Goal: Task Accomplishment & Management: Use online tool/utility

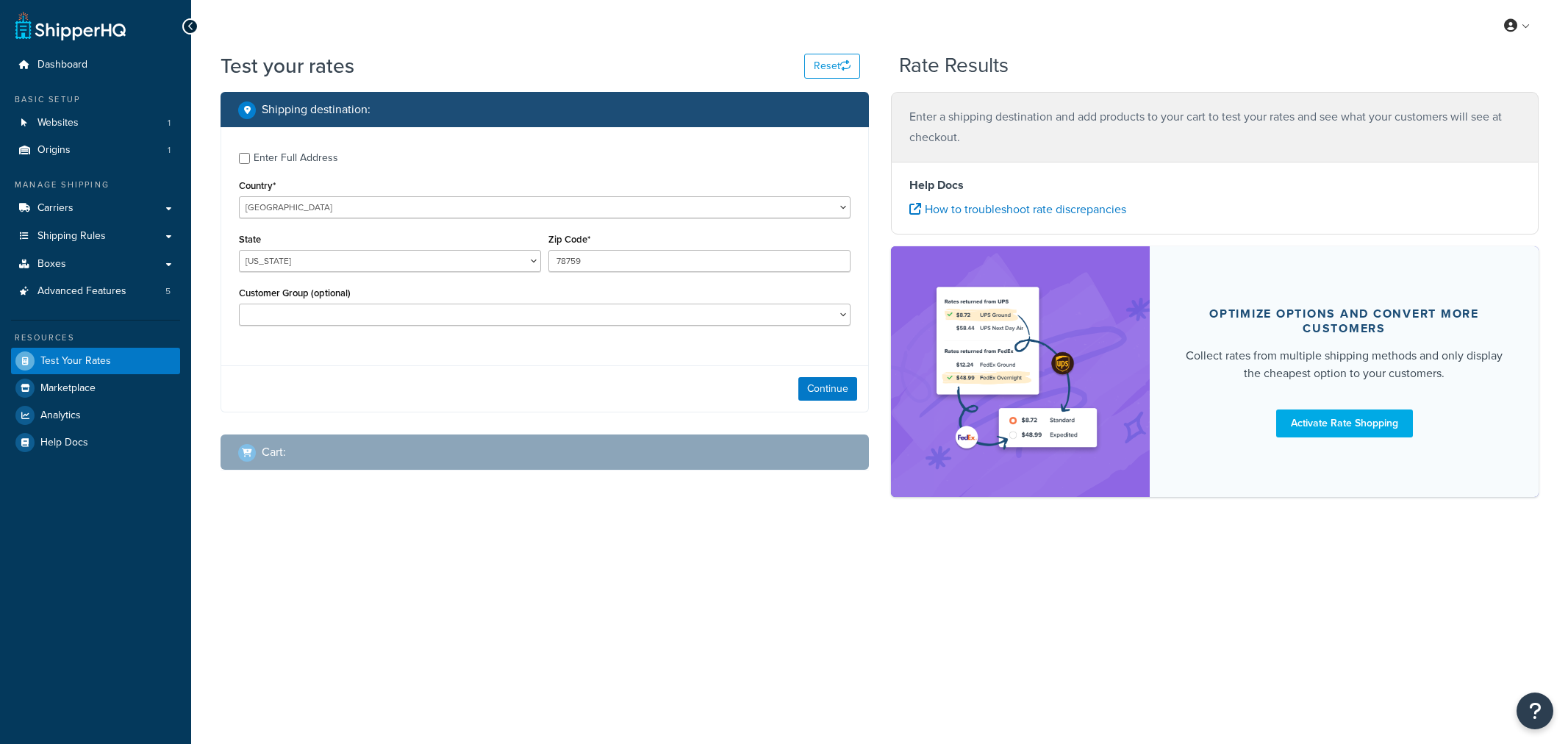
select select "[GEOGRAPHIC_DATA]"
click at [804, 392] on button "Continue" at bounding box center [828, 390] width 59 height 24
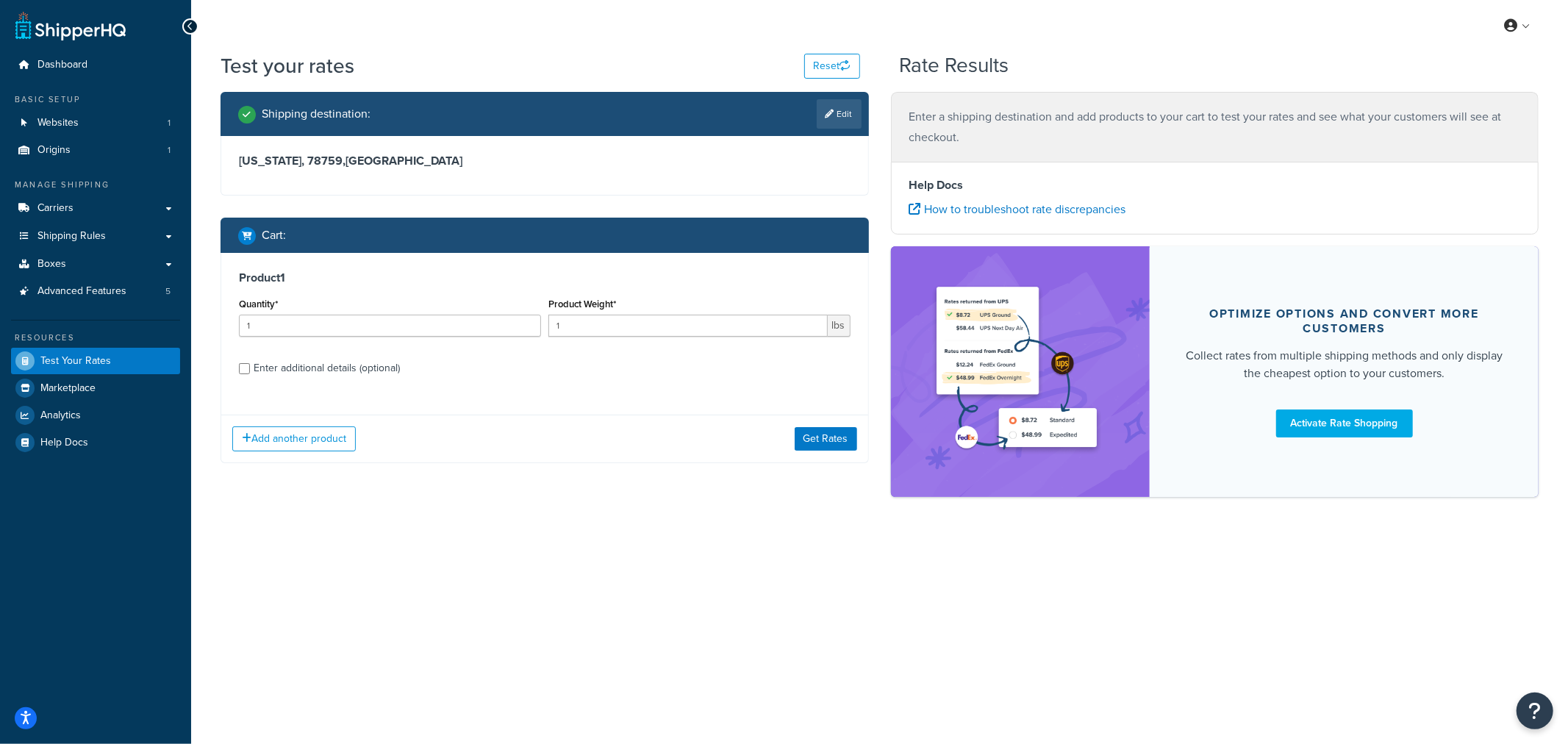
click at [325, 368] on div "Enter additional details (optional)" at bounding box center [326, 368] width 146 height 21
click at [250, 368] on input "Enter additional details (optional)" at bounding box center [244, 368] width 11 height 11
checkbox input "true"
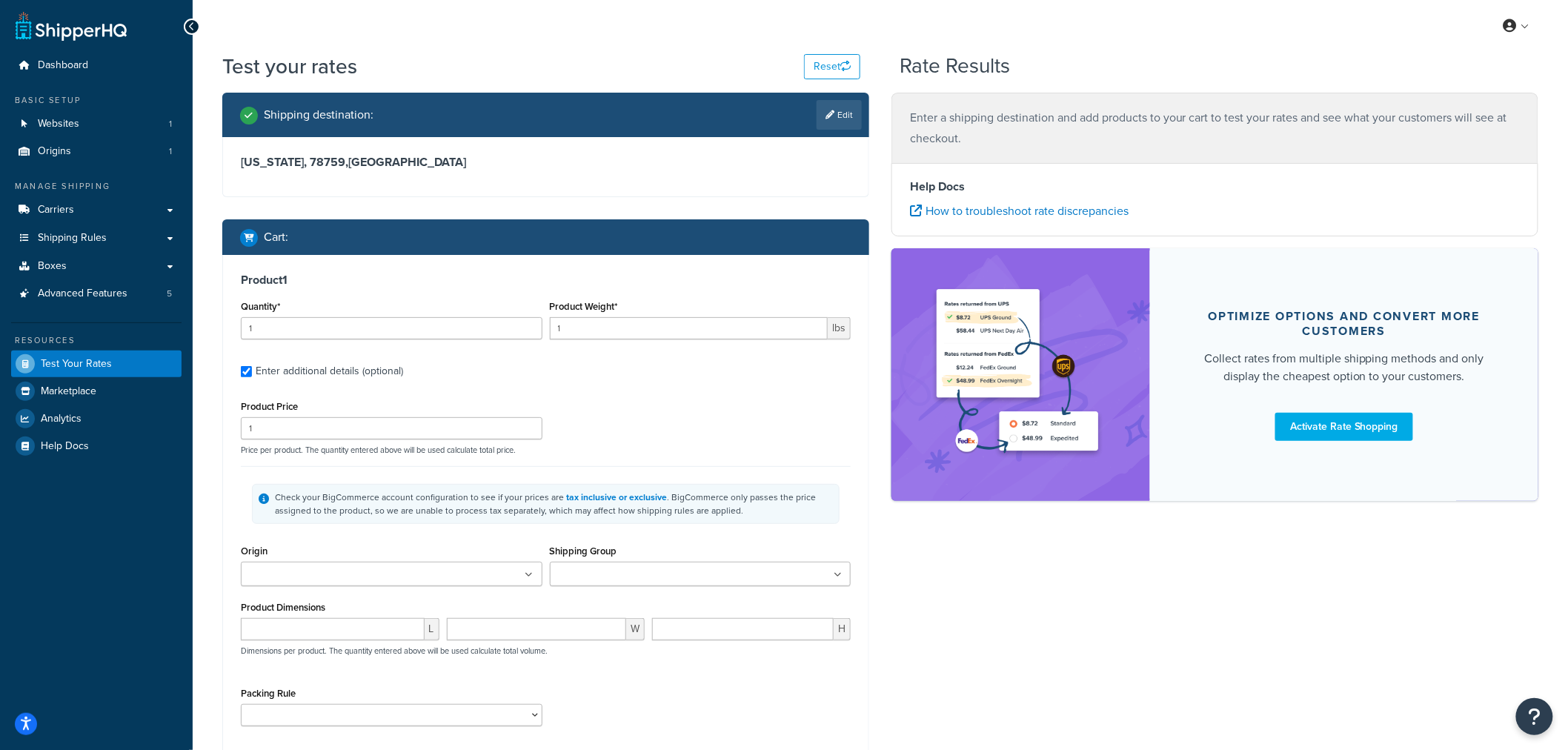
click at [395, 580] on ul at bounding box center [392, 573] width 301 height 24
click at [619, 578] on input "Shipping Group" at bounding box center [620, 574] width 131 height 16
type input "va"
click at [858, 540] on div "Product 1 Quantity* 1 Product Weight* 1 lbs Enter additional details (optional)…" at bounding box center [546, 506] width 646 height 504
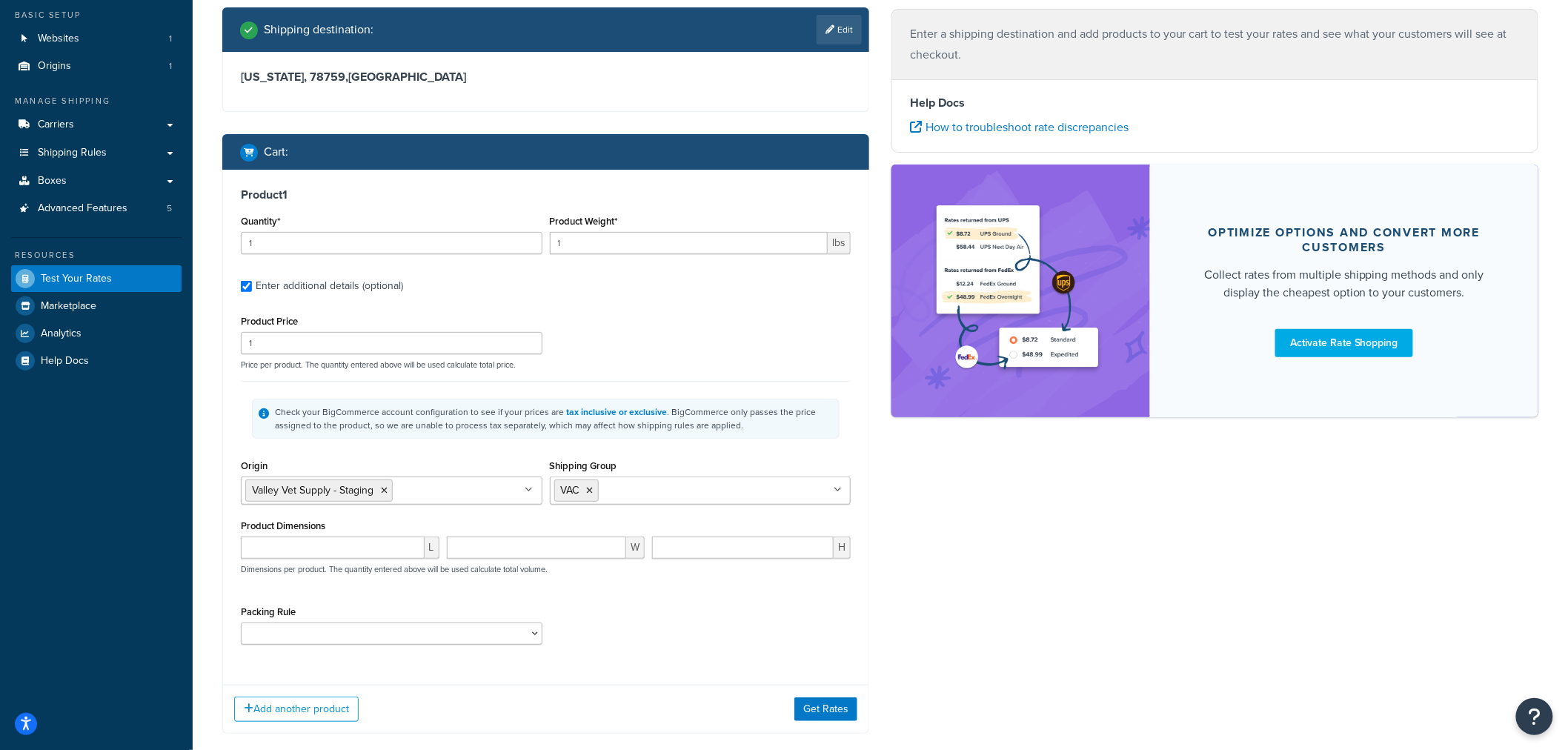
scroll to position [84, 0]
click at [834, 706] on button "Get Rates" at bounding box center [826, 710] width 63 height 24
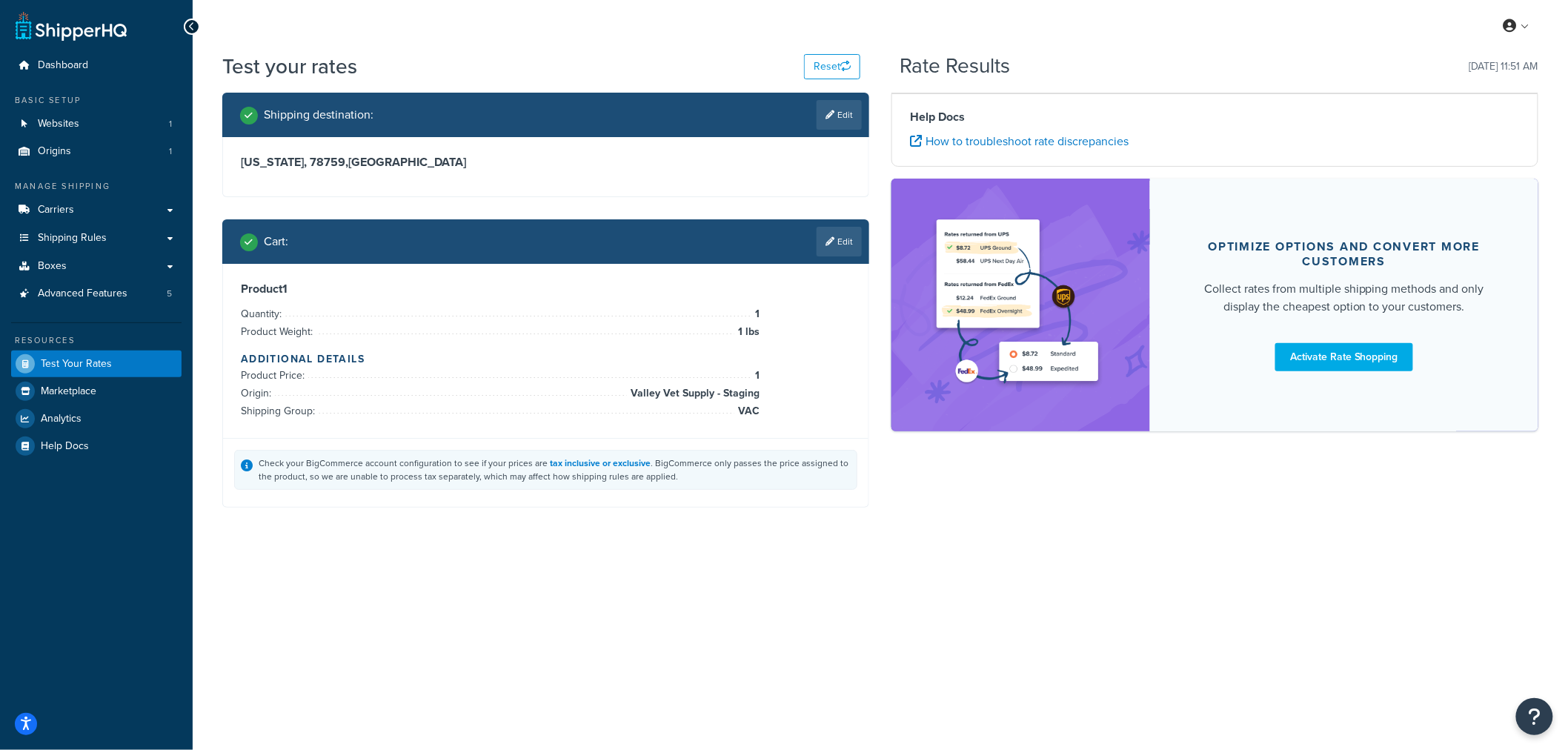
scroll to position [0, 0]
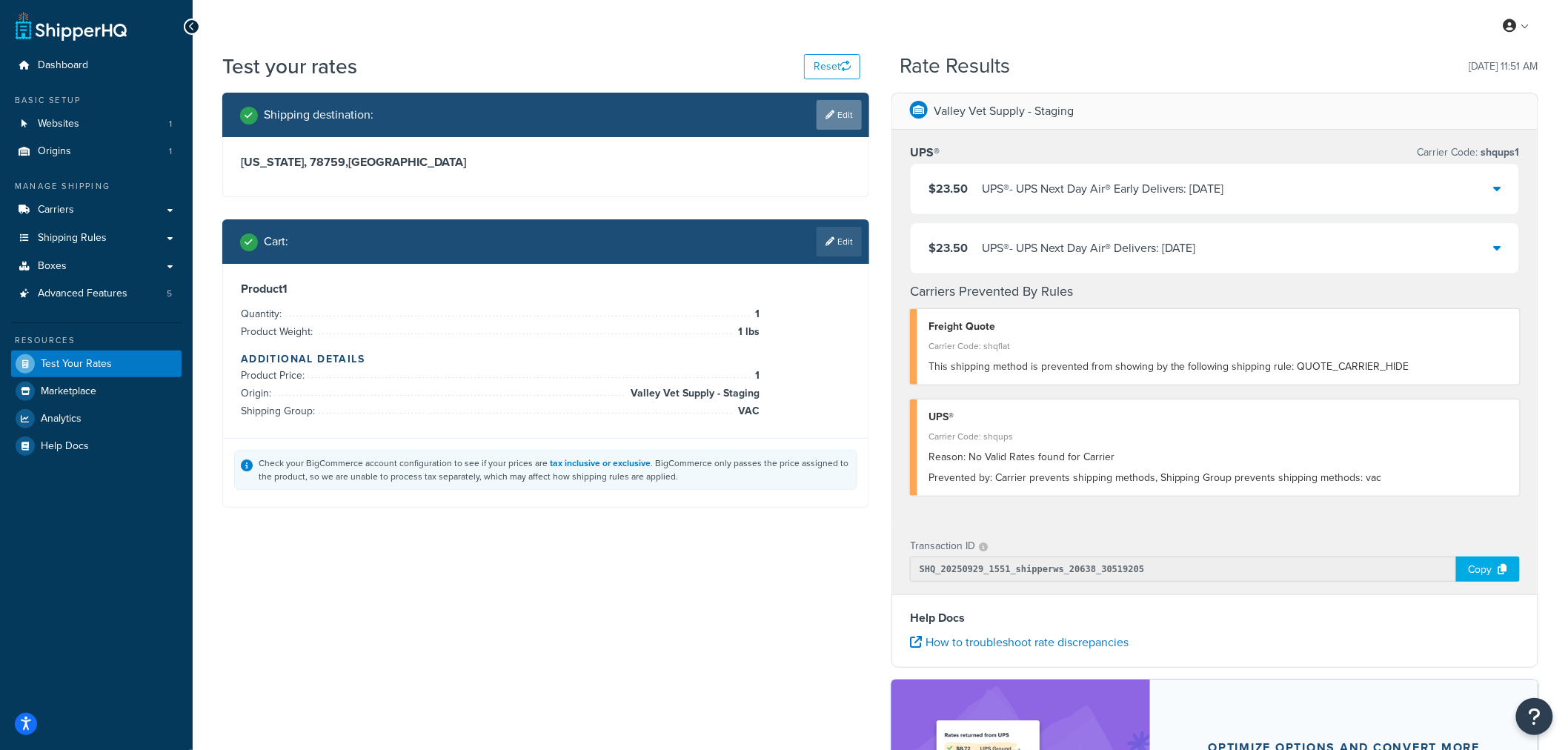
click at [841, 115] on link "Edit" at bounding box center [839, 115] width 46 height 29
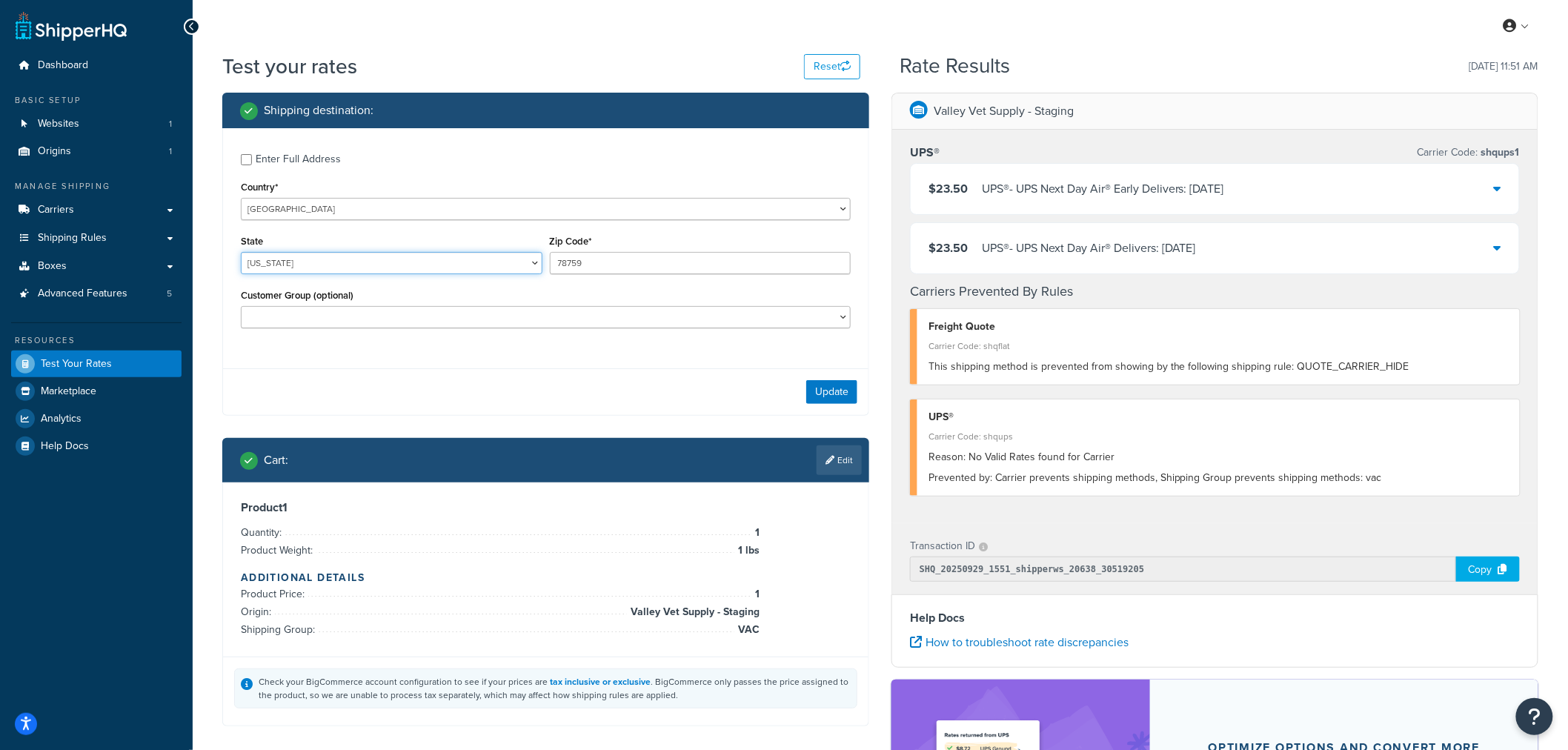
click at [306, 259] on select "[US_STATE] [US_STATE] [US_STATE] [US_STATE] [US_STATE] Armed Forces Americas Ar…" at bounding box center [392, 263] width 301 height 22
select select "KS"
click at [624, 263] on input "78759" at bounding box center [701, 263] width 301 height 22
click at [566, 260] on input "78759" at bounding box center [701, 263] width 301 height 22
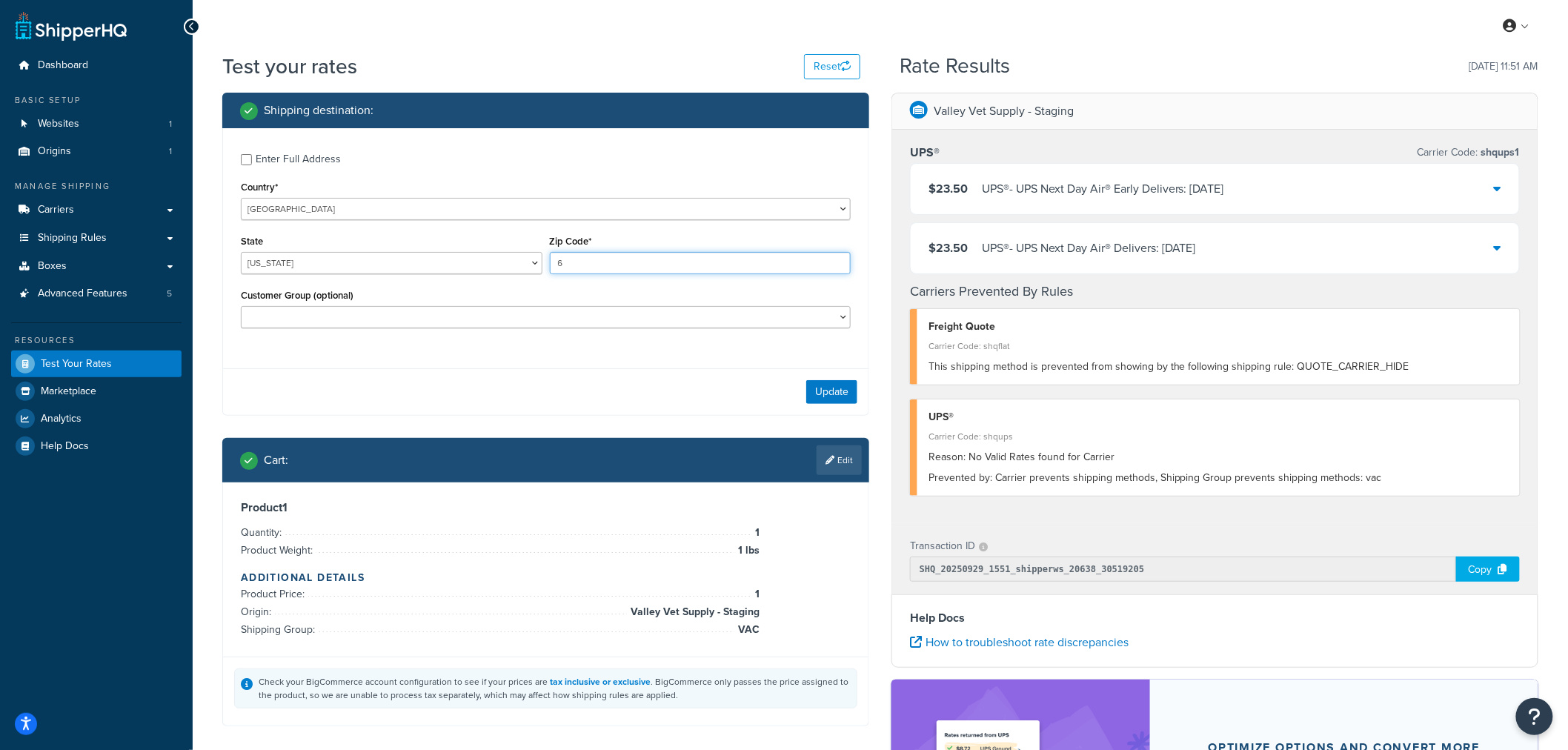
type input "66061"
click at [834, 394] on button "Update" at bounding box center [831, 393] width 51 height 24
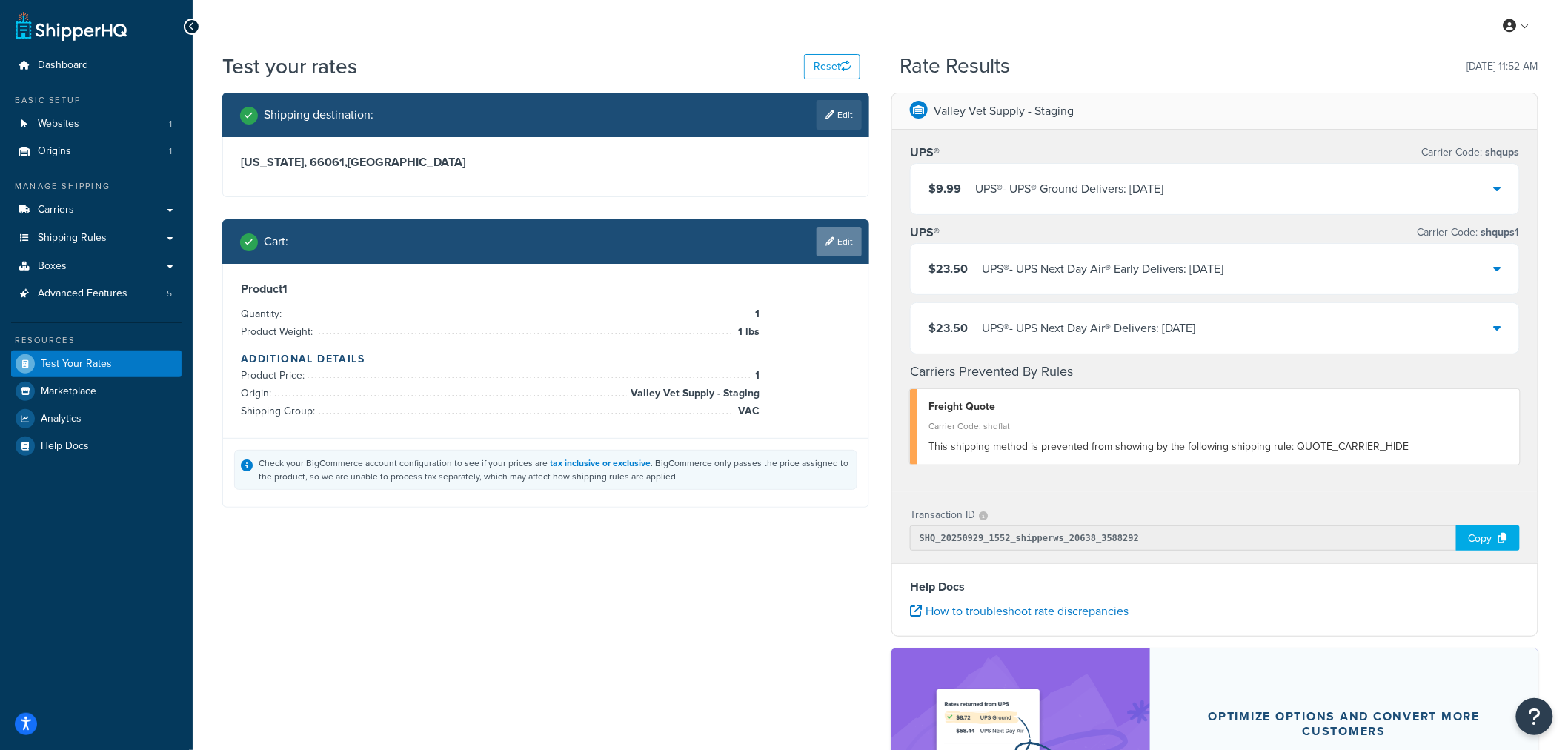
click at [845, 234] on link "Edit" at bounding box center [839, 241] width 46 height 29
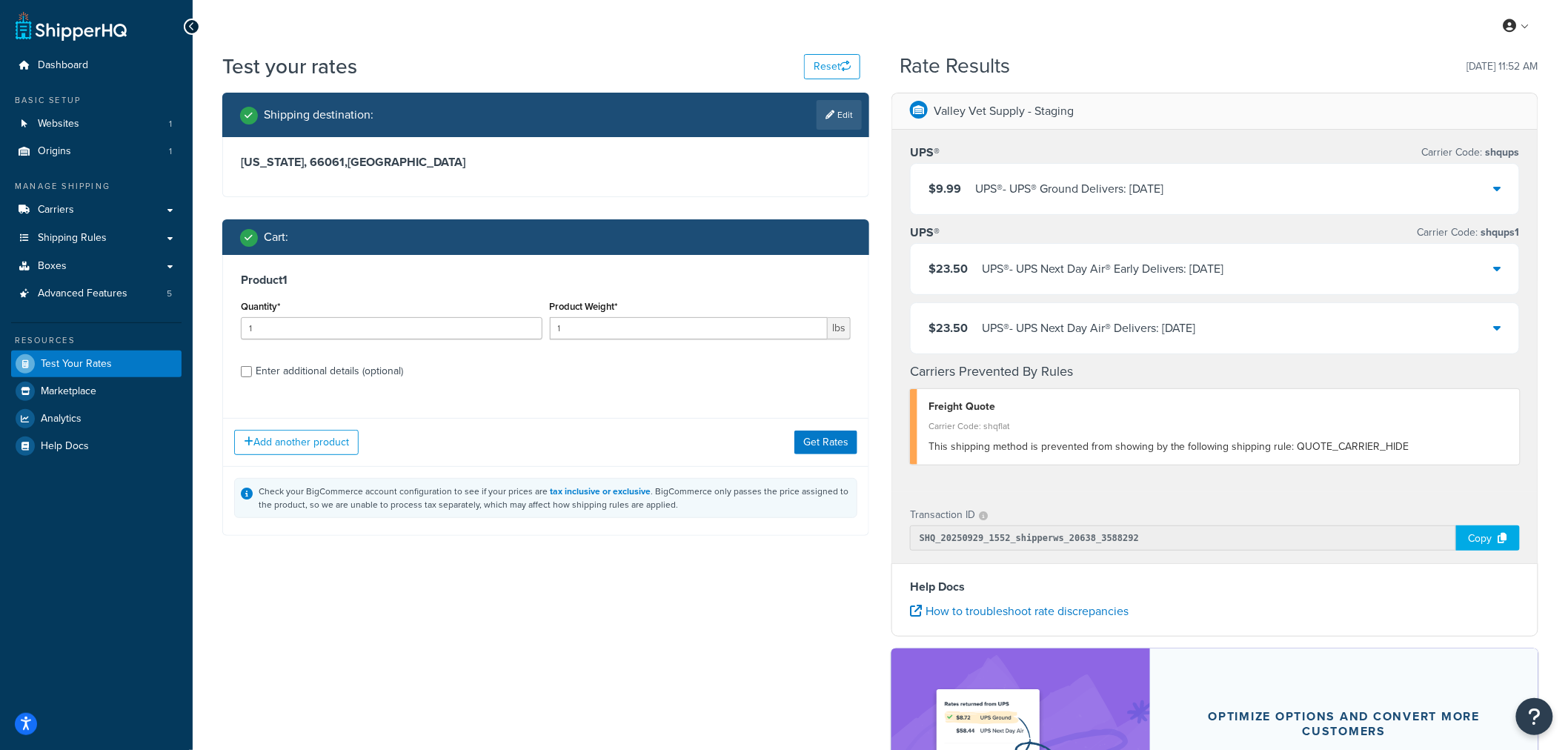
click at [358, 370] on div "Enter additional details (optional)" at bounding box center [329, 371] width 147 height 21
click at [252, 370] on input "Enter additional details (optional)" at bounding box center [246, 371] width 11 height 11
checkbox input "true"
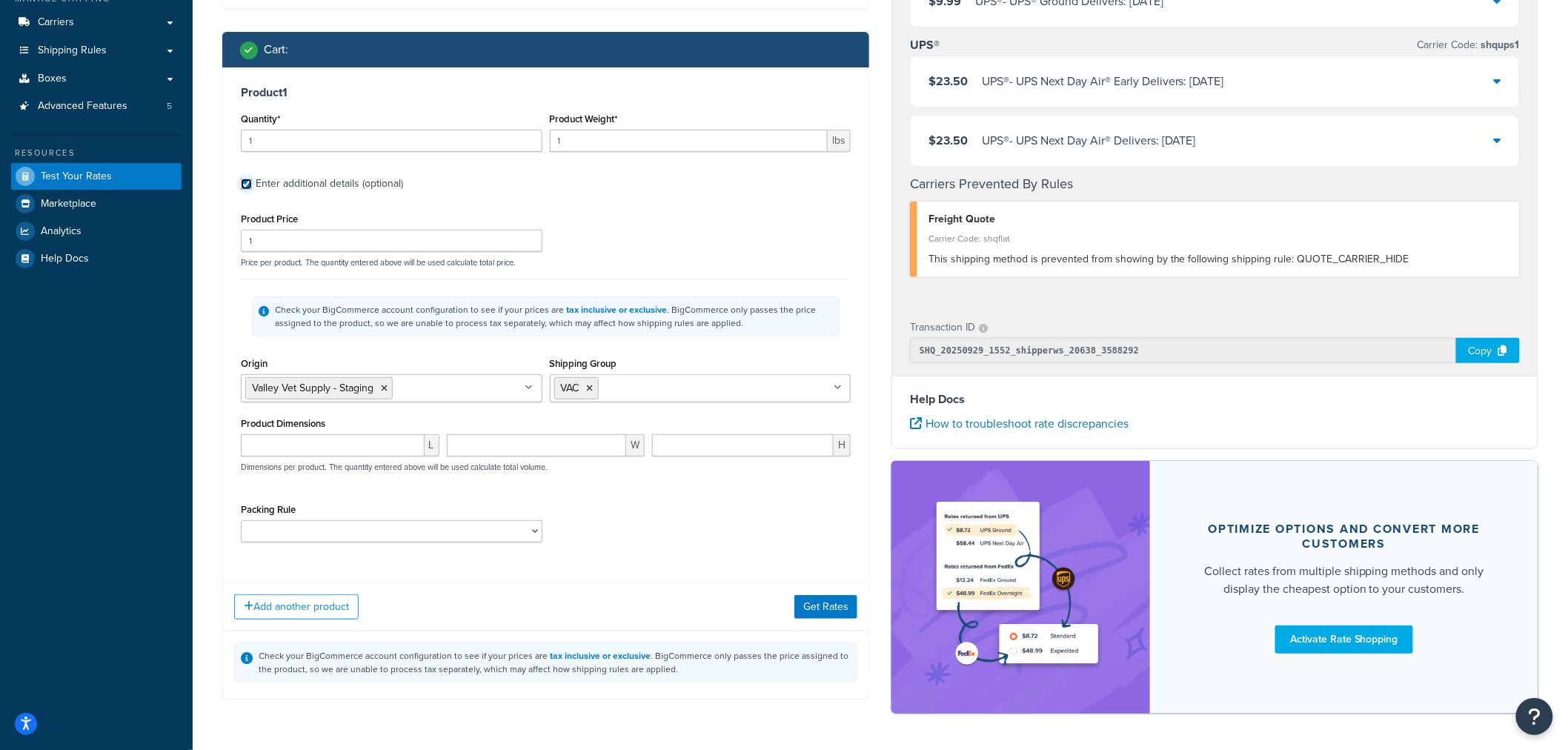
scroll to position [241, 0]
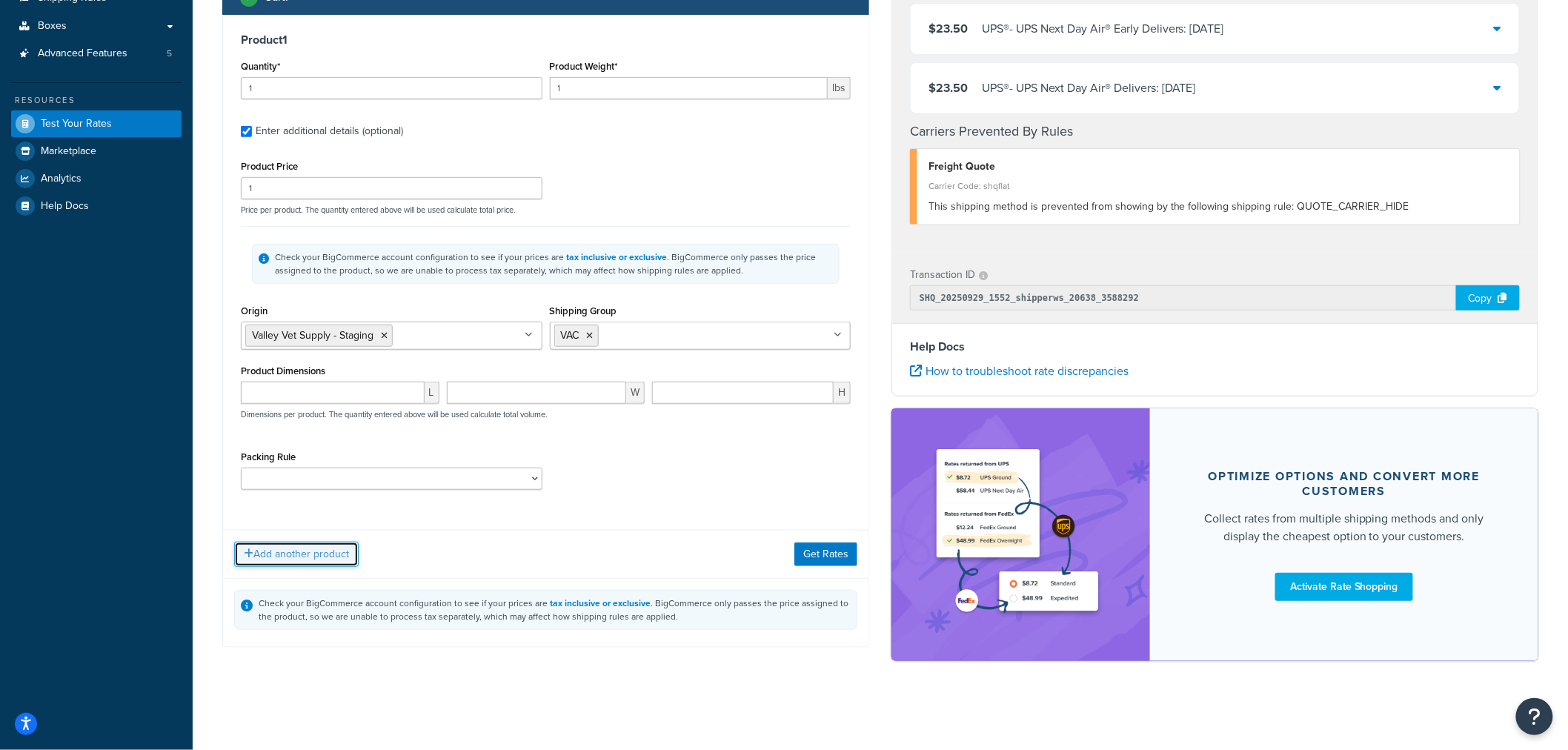
click at [314, 556] on button "Add another product" at bounding box center [296, 554] width 125 height 25
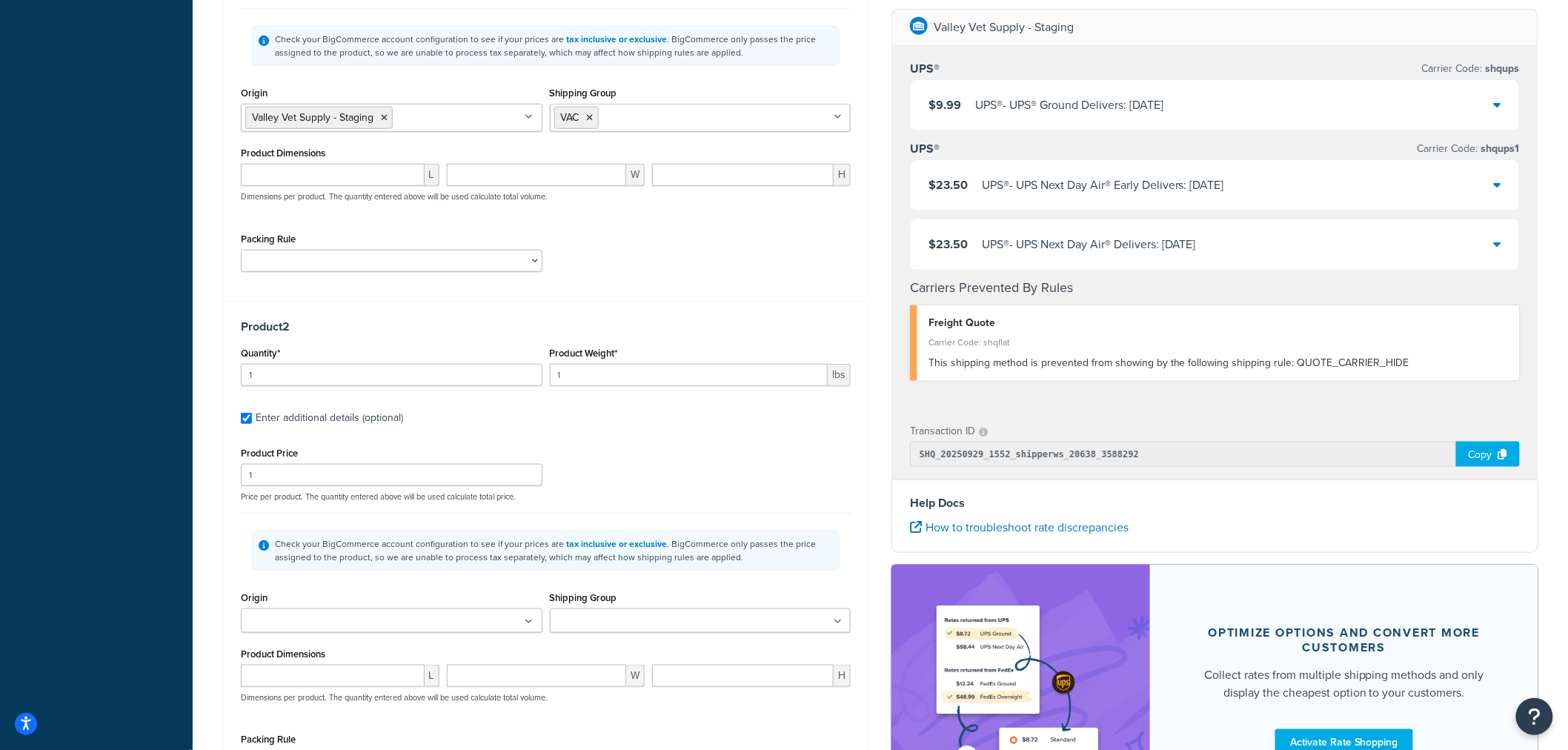
scroll to position [487, 0]
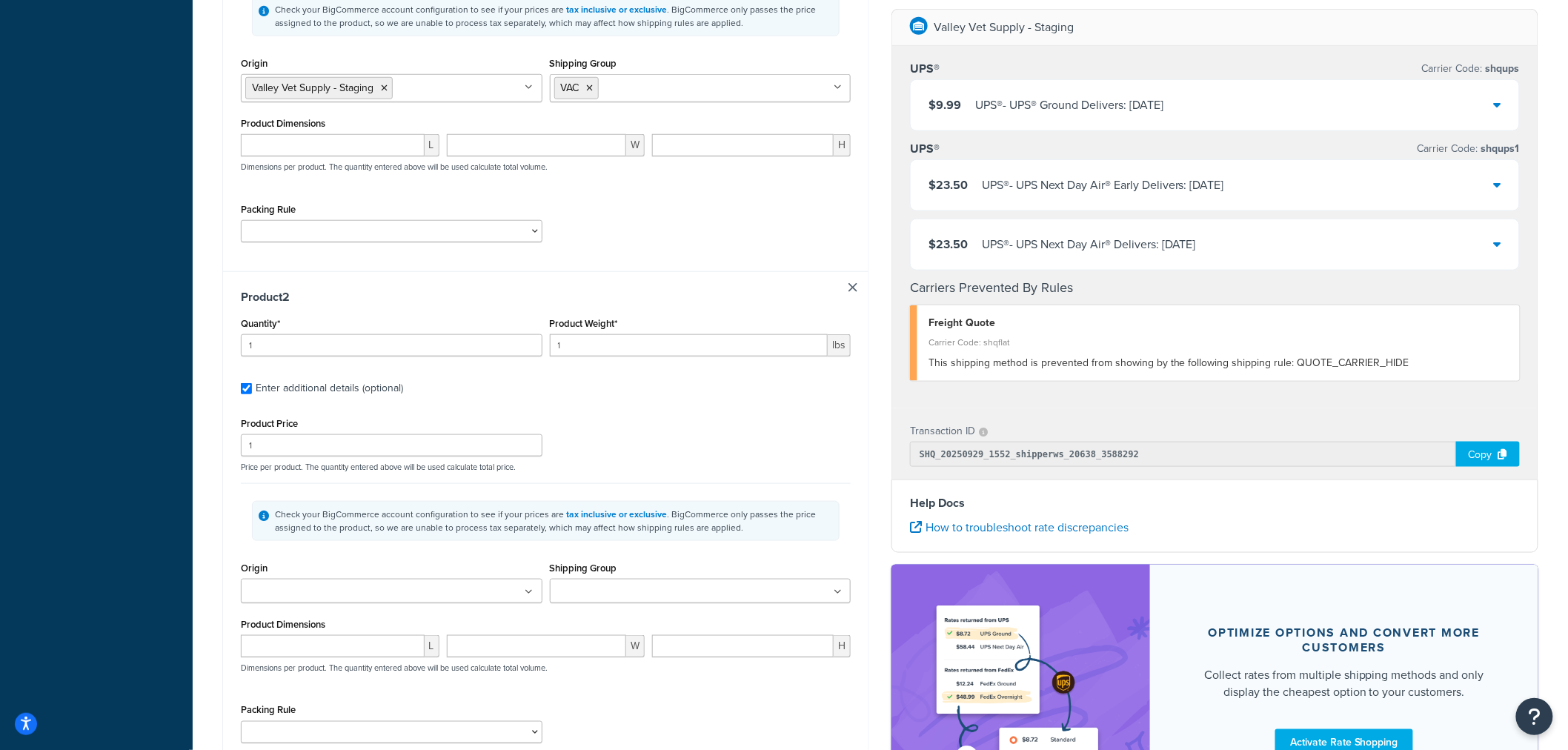
click at [369, 593] on ul at bounding box center [392, 591] width 301 height 24
click at [578, 592] on input "Shipping Group" at bounding box center [620, 592] width 131 height 16
type input "fs"
click at [797, 468] on p "Price per product. The quantity entered above will be used calculate total pric…" at bounding box center [545, 467] width 617 height 10
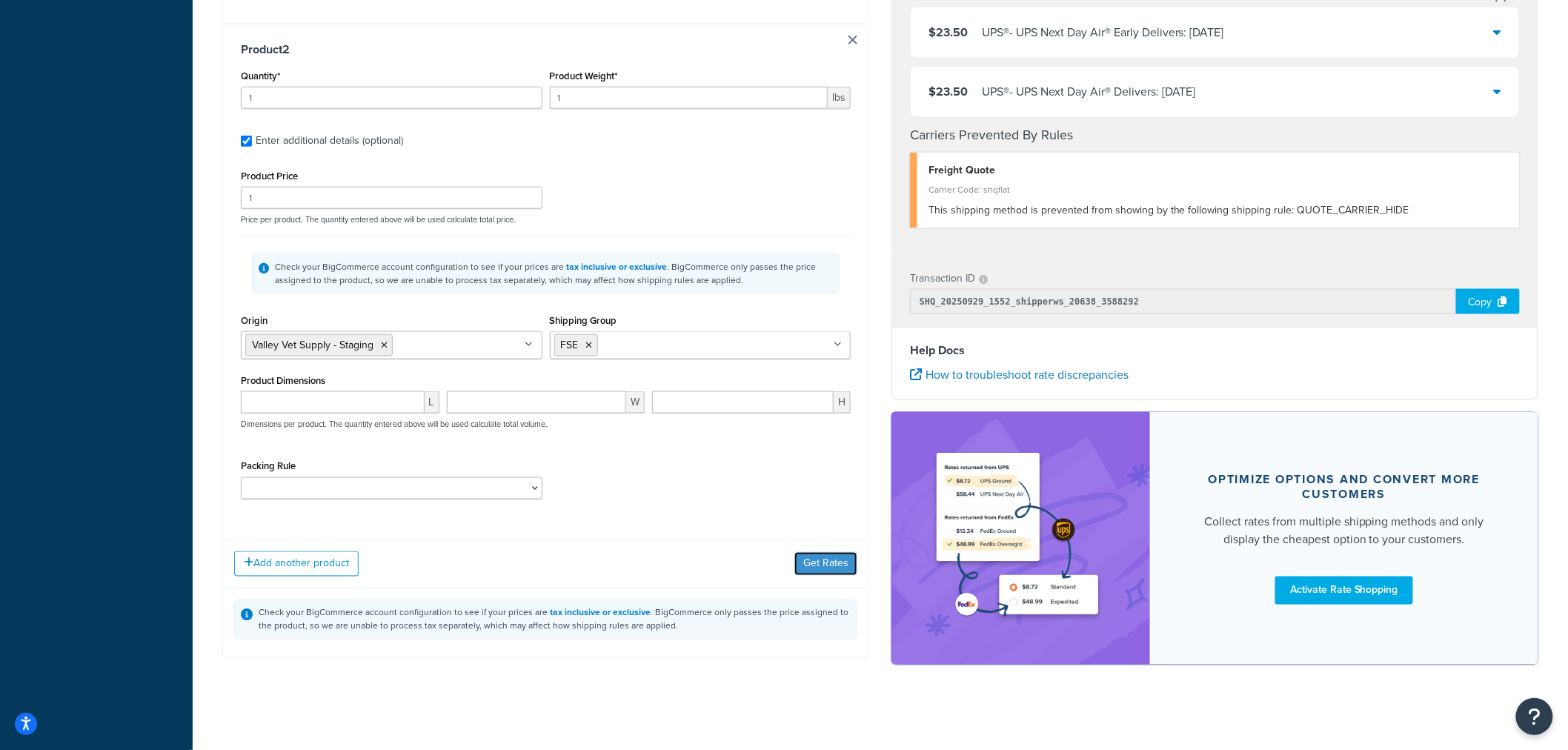
drag, startPoint x: 825, startPoint y: 572, endPoint x: 827, endPoint y: 561, distance: 11.2
click at [826, 572] on button "Get Rates" at bounding box center [826, 564] width 63 height 24
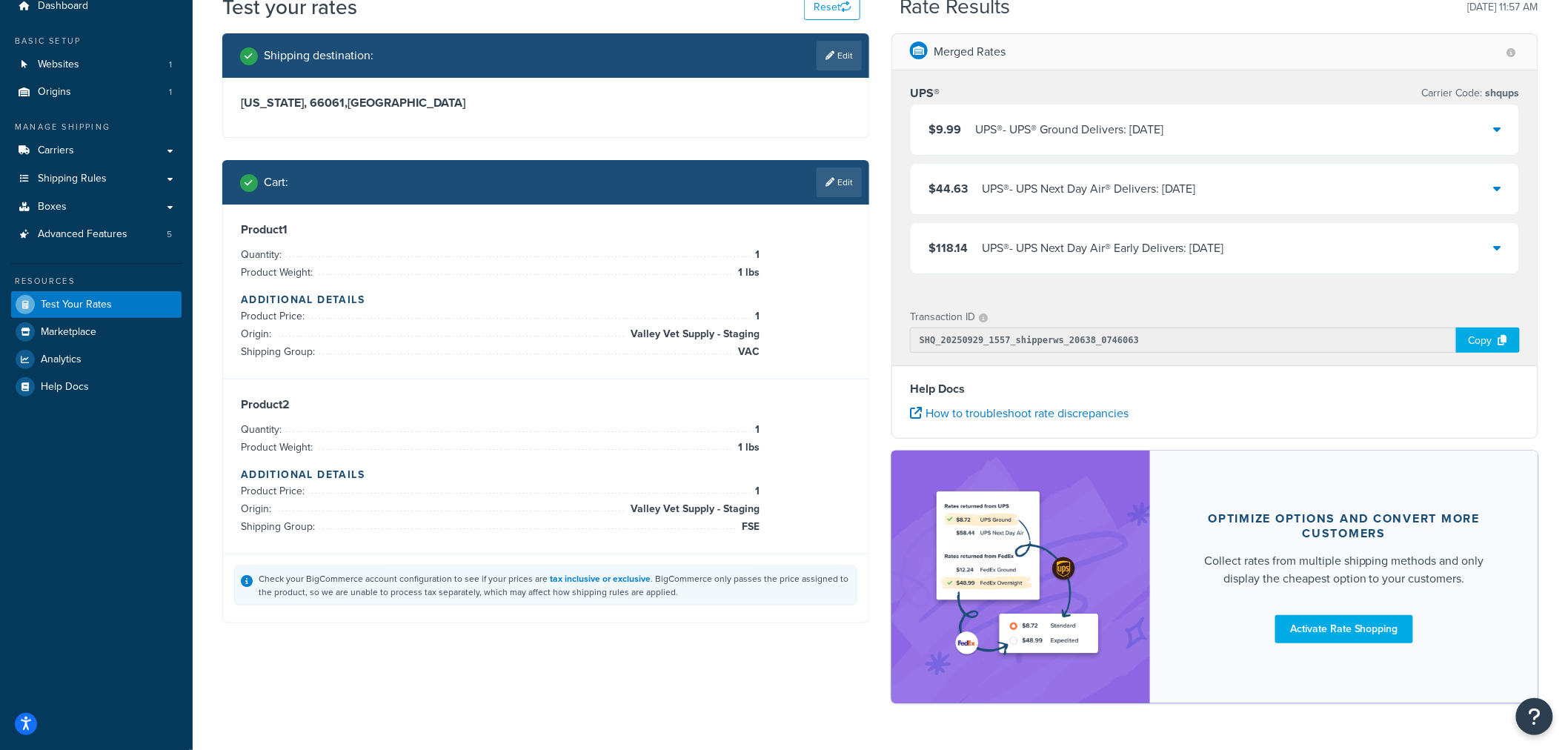
scroll to position [19, 0]
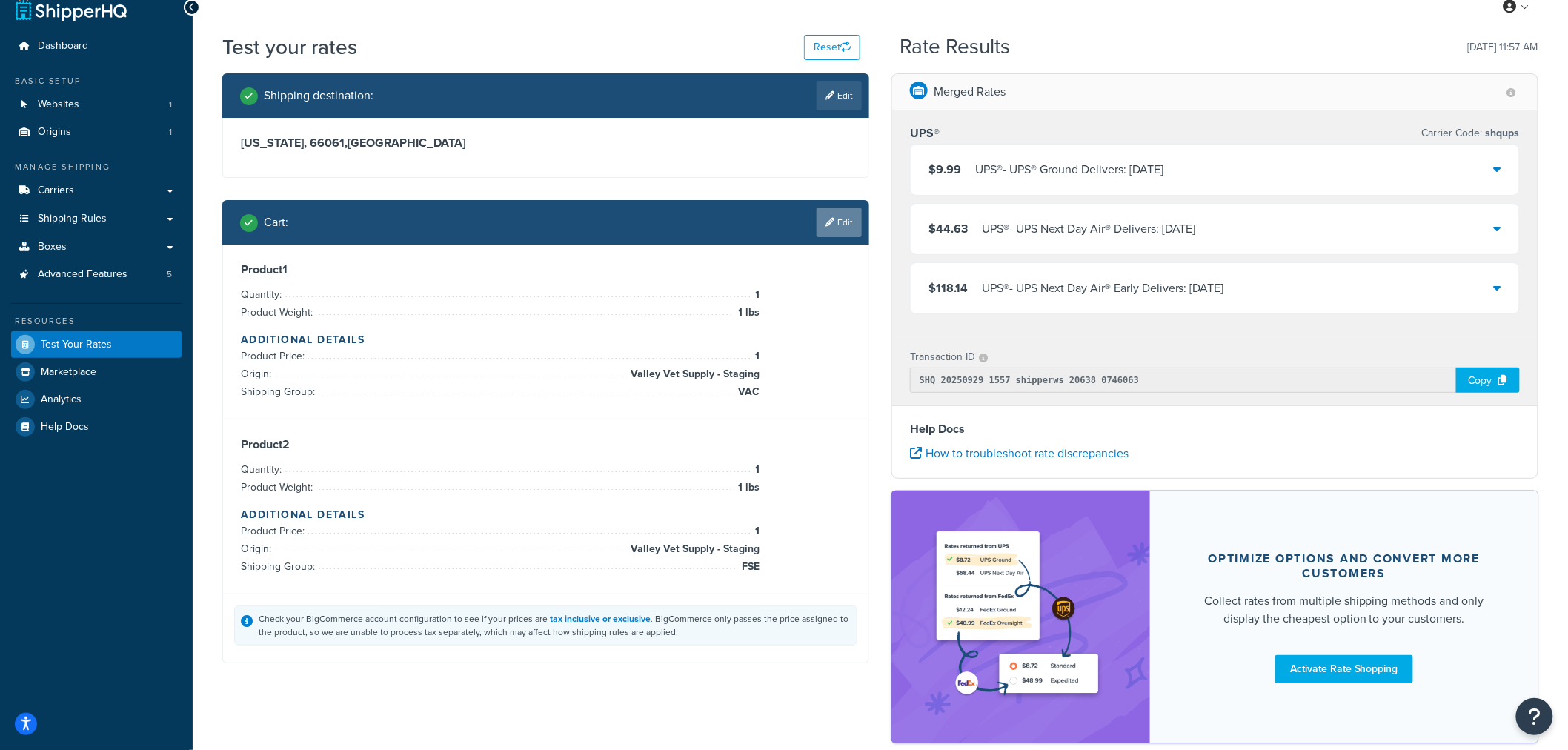
click at [840, 222] on link "Edit" at bounding box center [839, 222] width 46 height 29
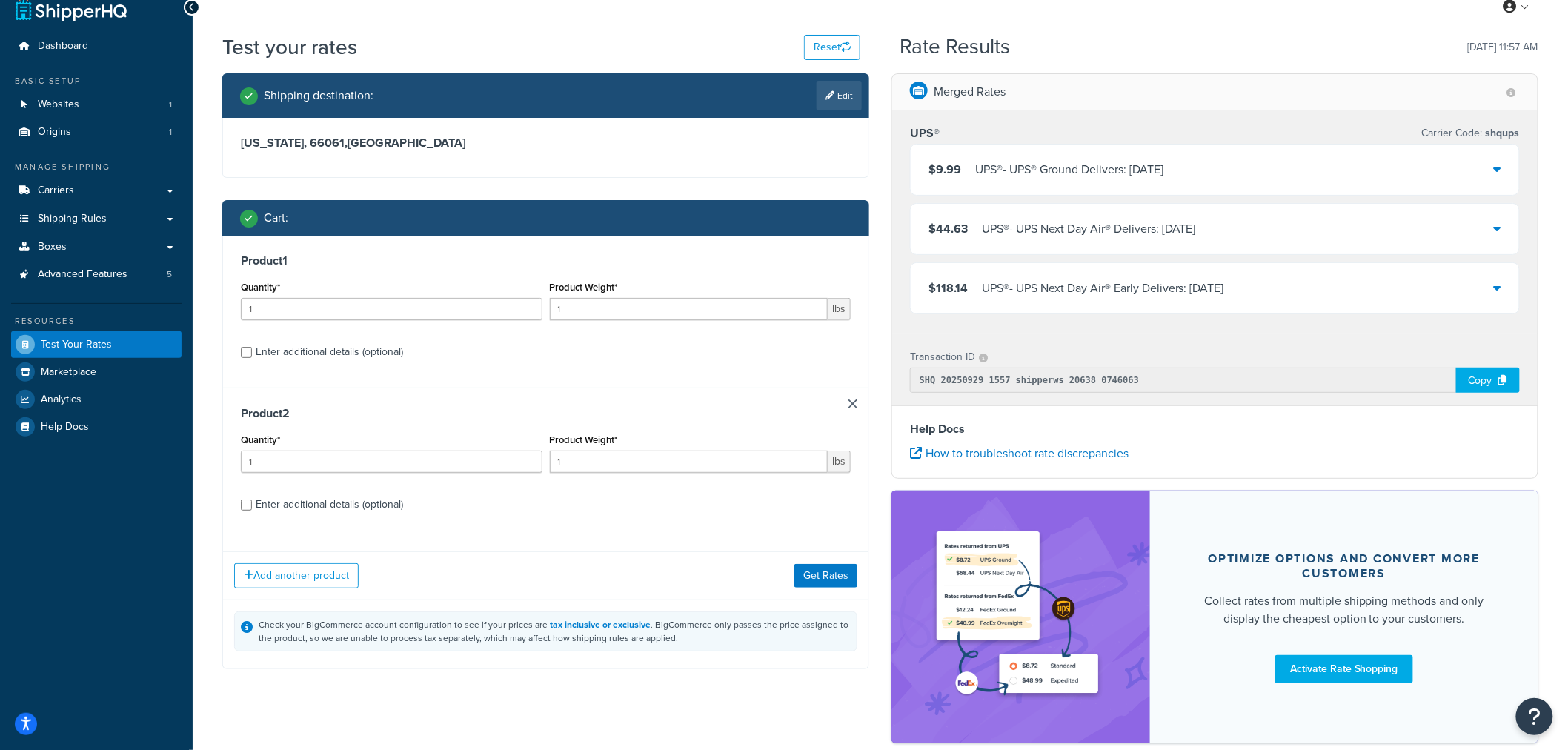
click at [316, 506] on div "Enter additional details (optional)" at bounding box center [329, 505] width 147 height 21
click at [252, 506] on input "Enter additional details (optional)" at bounding box center [246, 505] width 11 height 11
checkbox input "true"
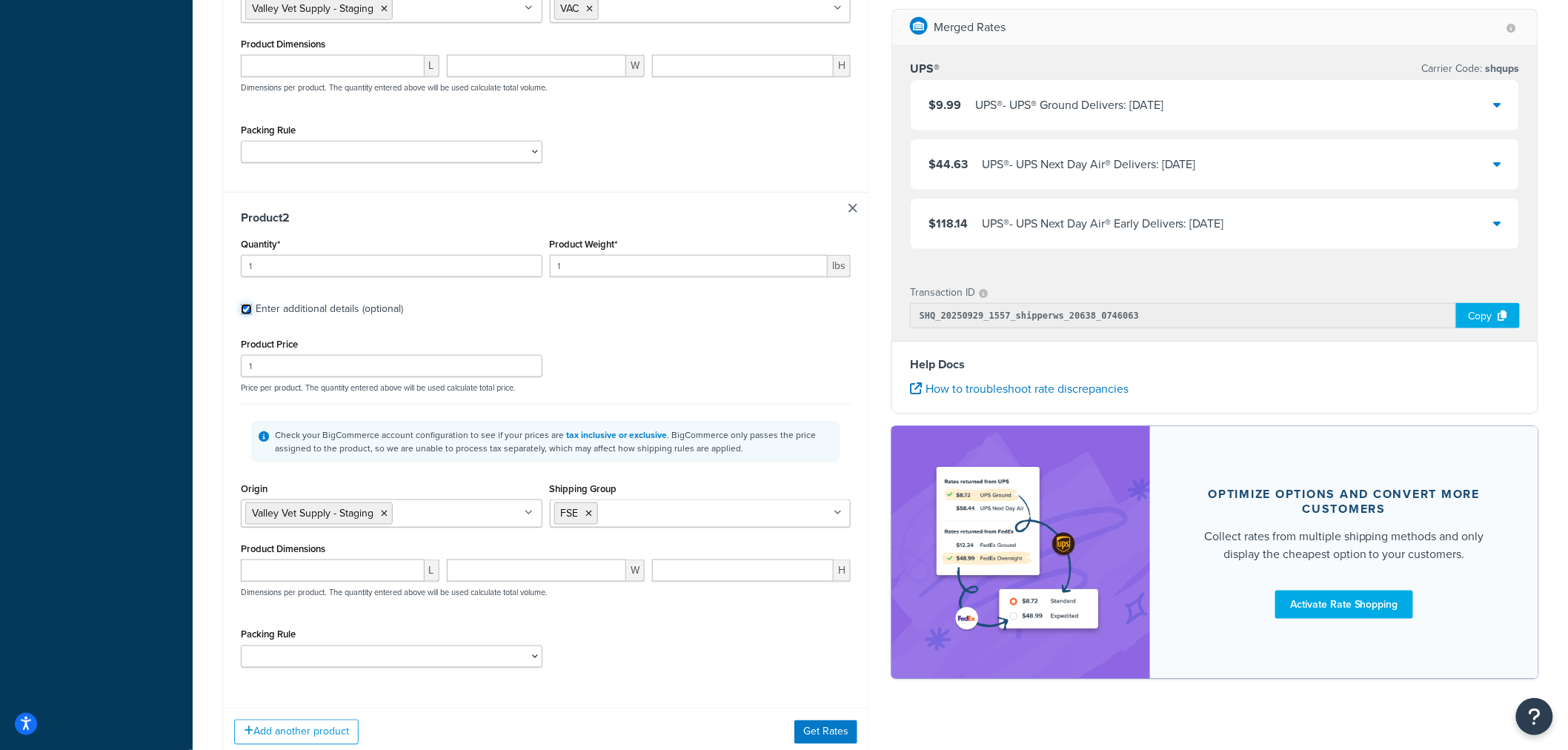
scroll to position [596, 0]
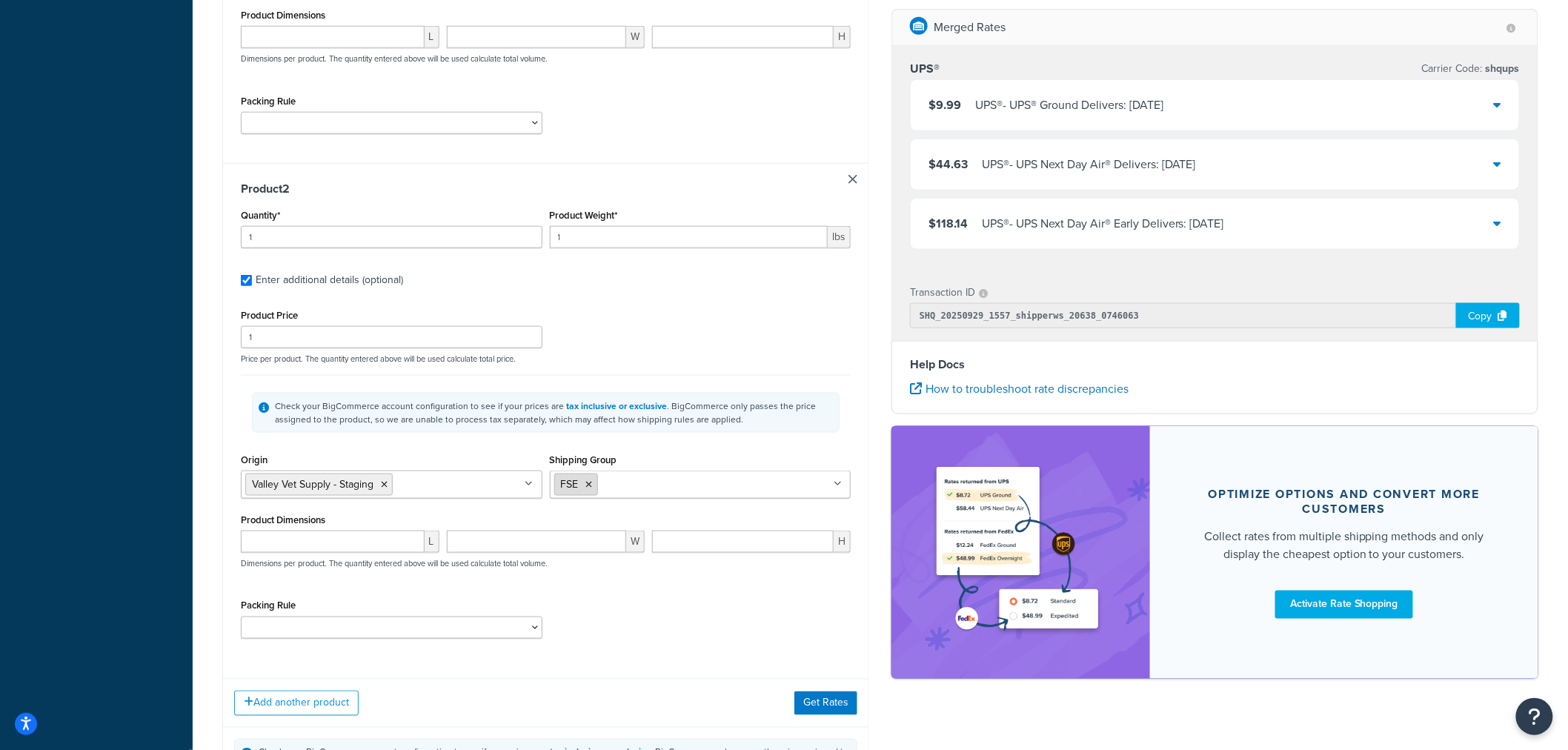
click at [591, 487] on icon at bounding box center [590, 485] width 7 height 9
click at [591, 486] on input "Shipping Group" at bounding box center [620, 484] width 131 height 16
type input "f"
click at [369, 660] on div "Product 2 Quantity* 1 Product Weight* 1 lbs Enter additional details (optional)…" at bounding box center [546, 415] width 646 height 505
click at [849, 708] on button "Get Rates" at bounding box center [826, 704] width 63 height 24
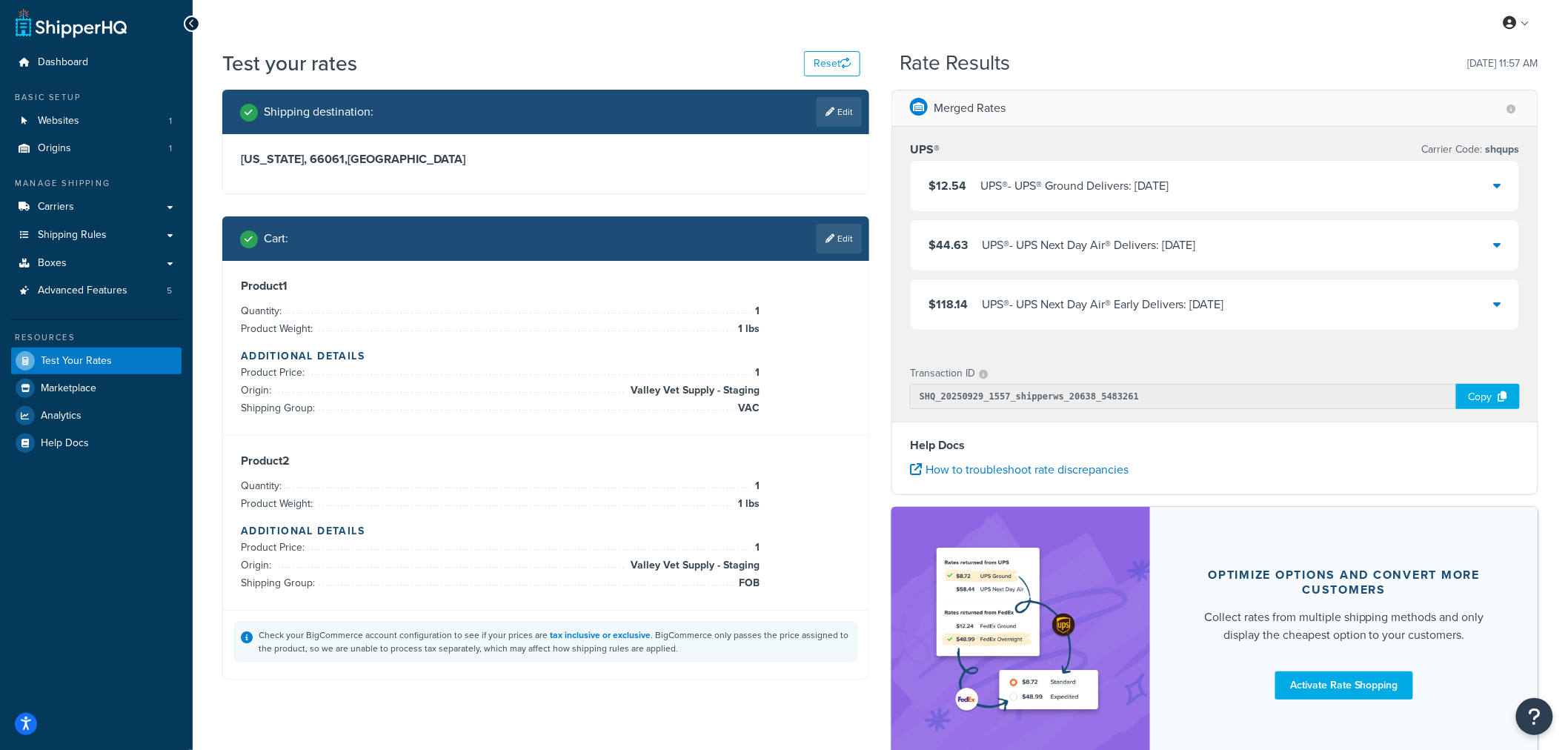
scroll to position [0, 0]
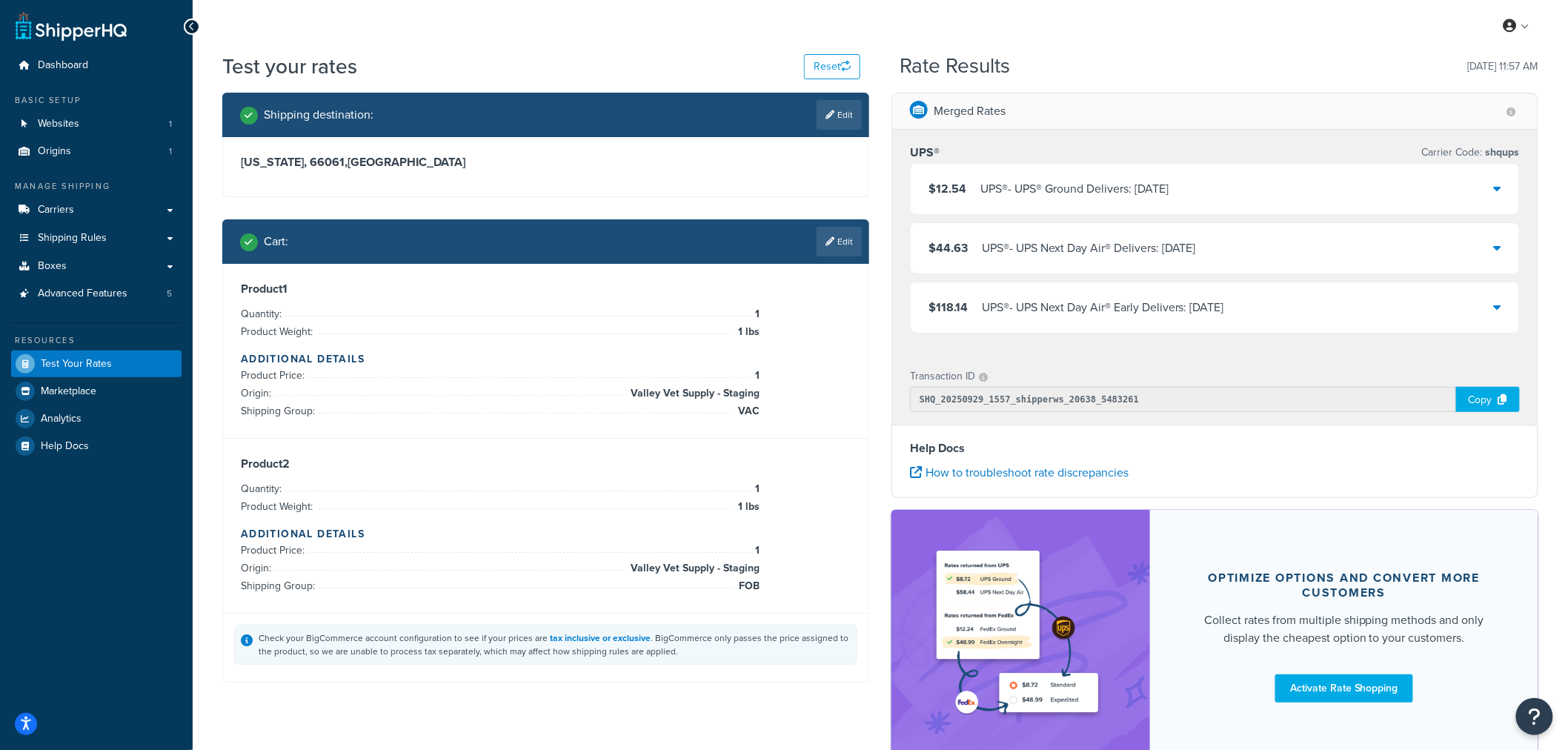
click at [1499, 189] on icon at bounding box center [1497, 189] width 8 height 12
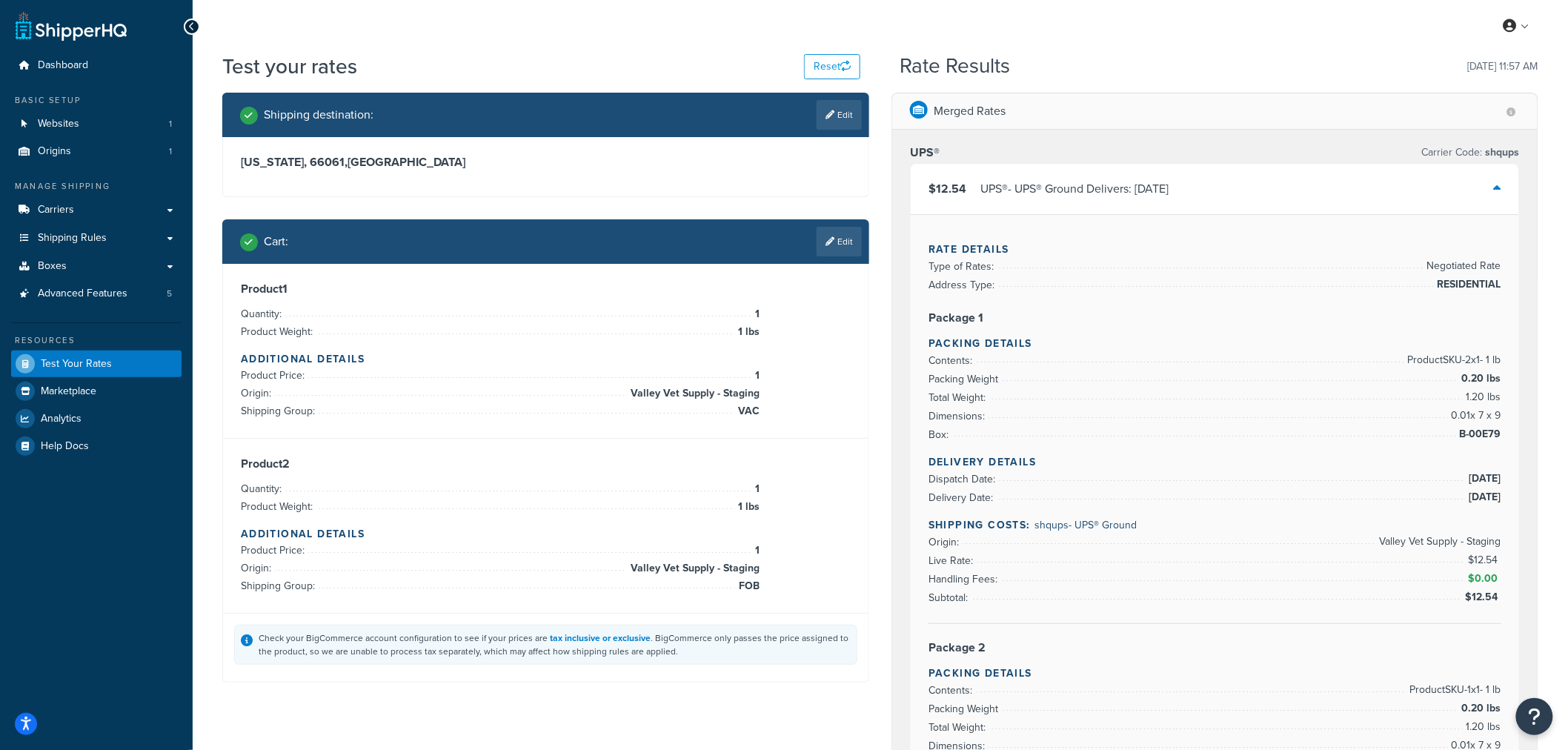
click at [1494, 188] on icon at bounding box center [1497, 189] width 8 height 12
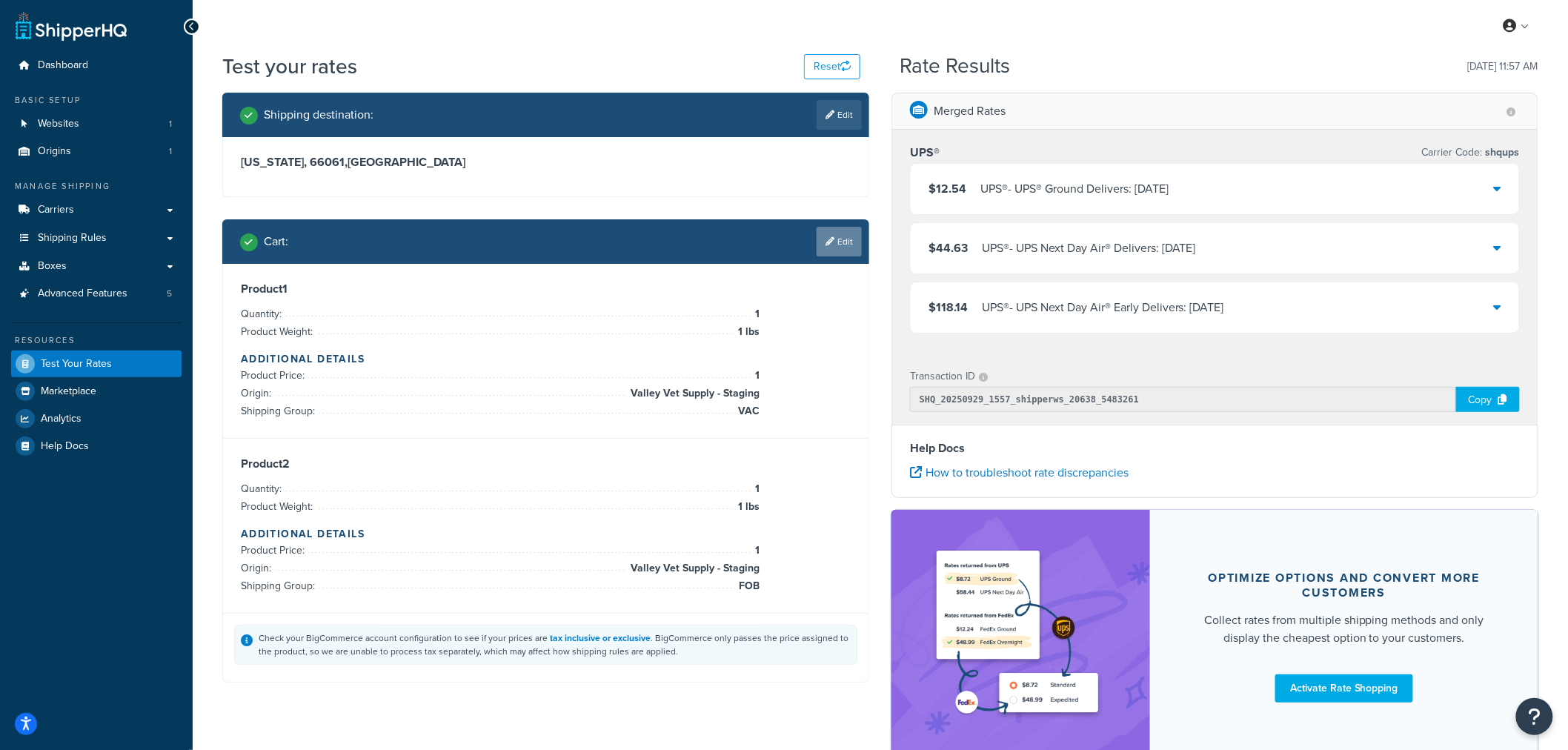
click at [849, 247] on link "Edit" at bounding box center [839, 241] width 46 height 29
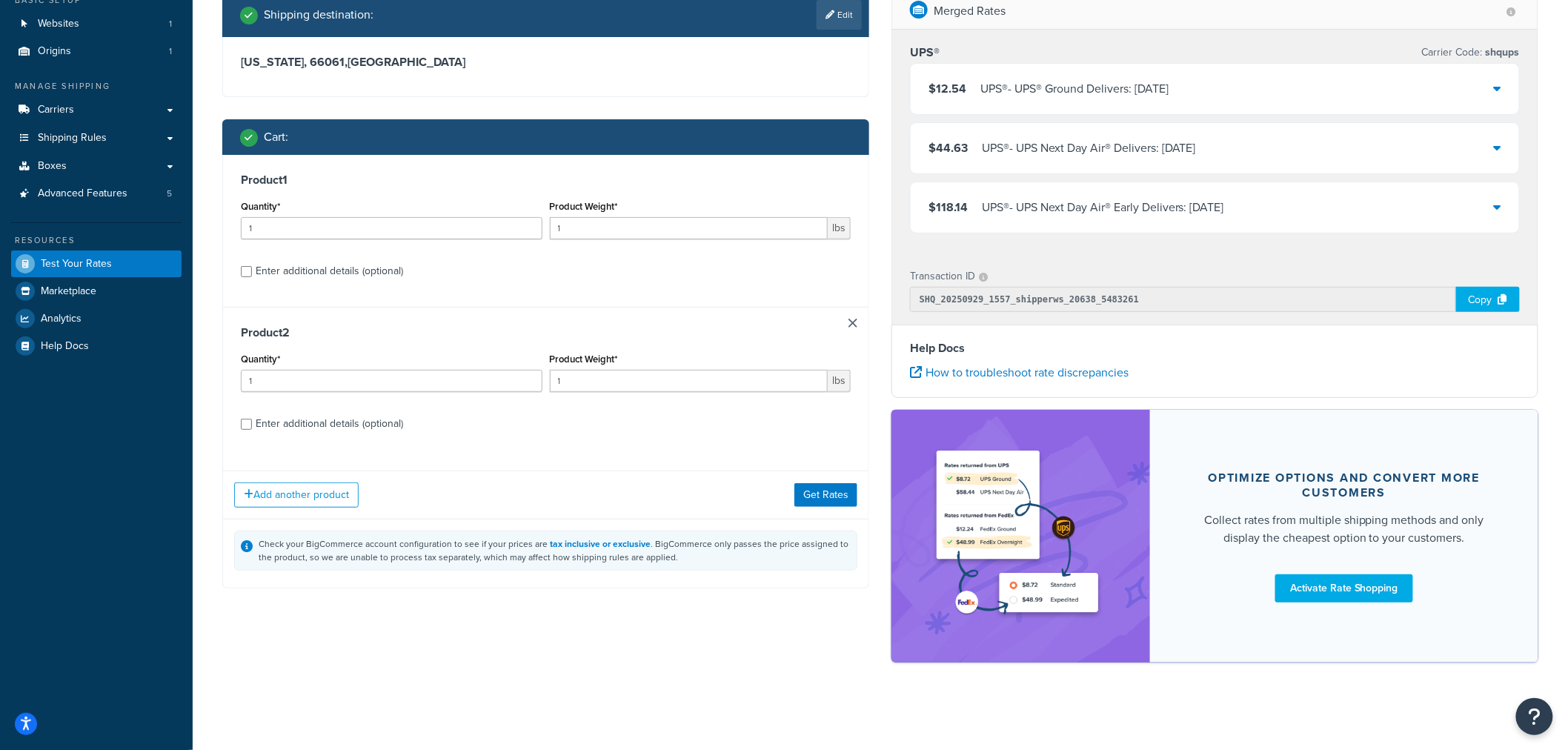
scroll to position [102, 0]
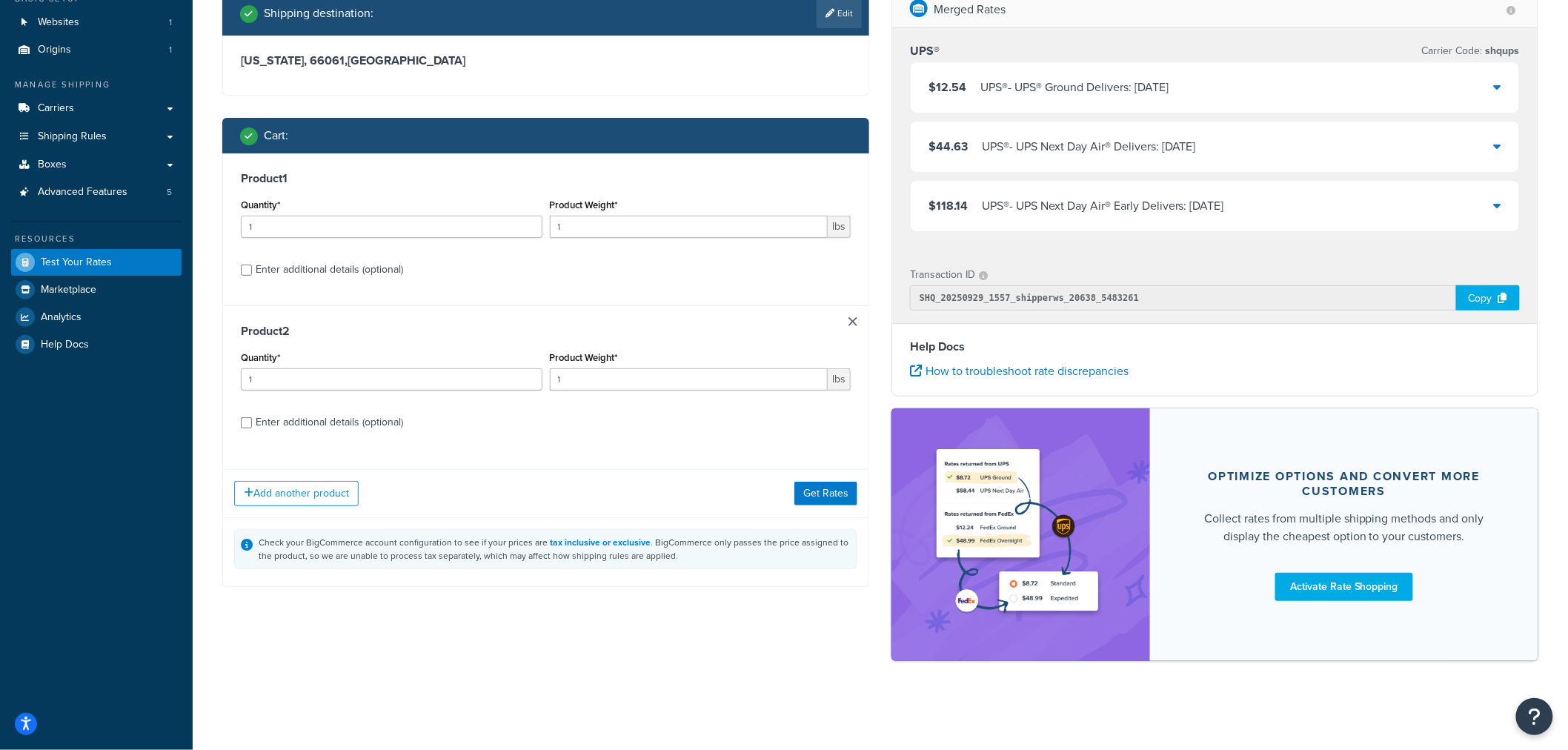
click at [323, 420] on div "Enter additional details (optional)" at bounding box center [329, 423] width 147 height 21
click at [252, 420] on input "Enter additional details (optional)" at bounding box center [246, 423] width 11 height 11
checkbox input "true"
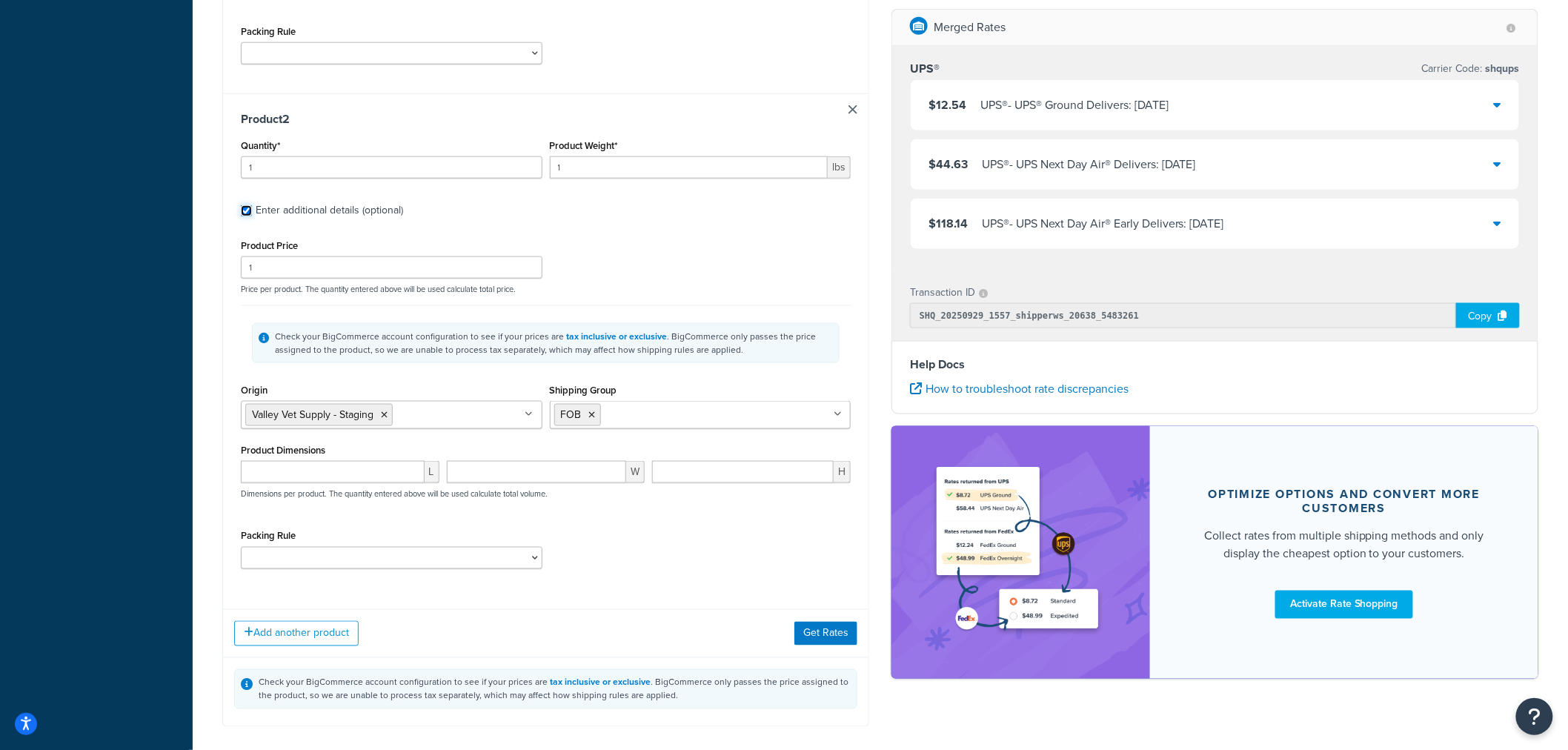
scroll to position [679, 0]
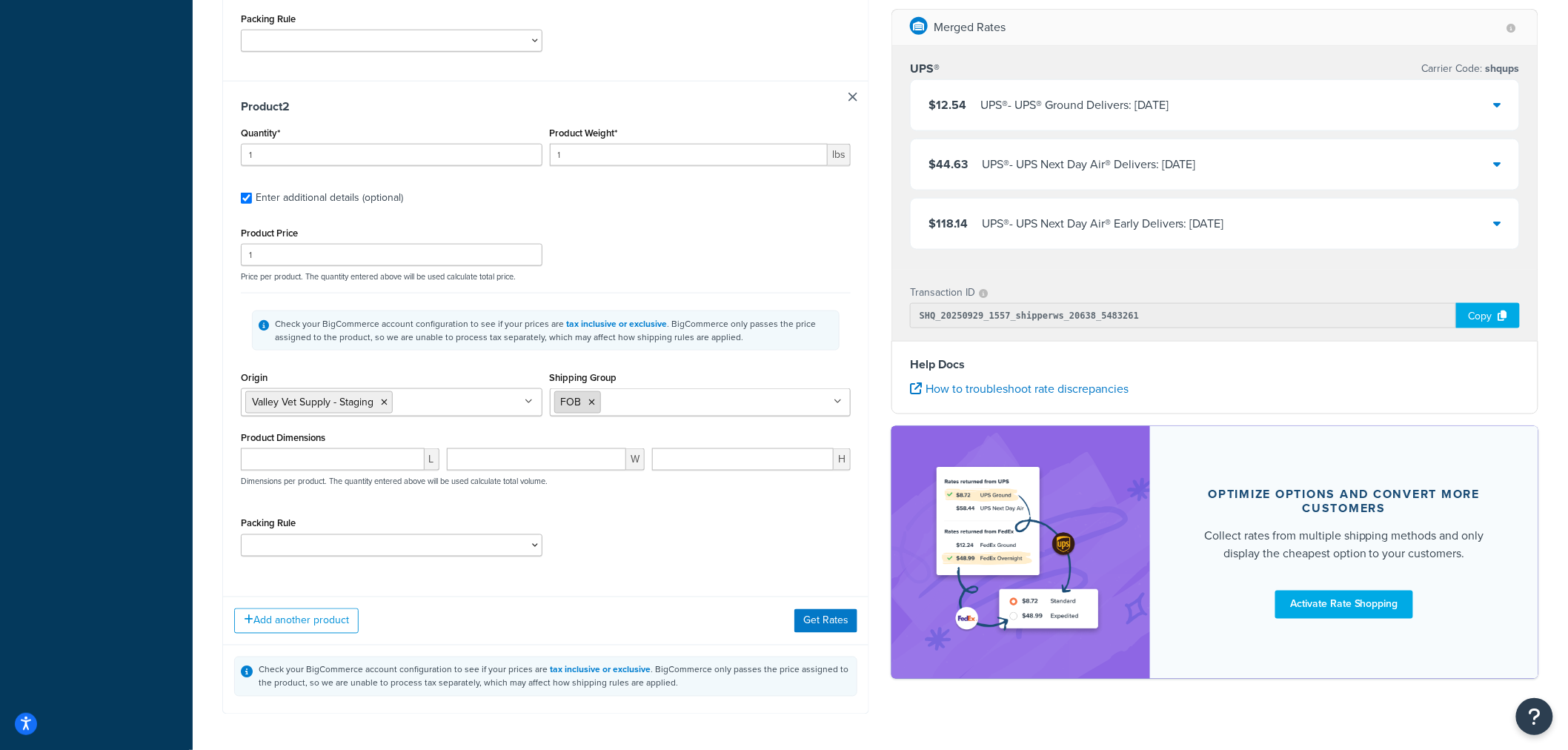
click at [593, 403] on icon at bounding box center [592, 402] width 7 height 9
click at [601, 400] on input "Shipping Group" at bounding box center [620, 401] width 131 height 16
type input "fs"
click at [877, 407] on div "Shipping destination : Edit [US_STATE], 66061 , [GEOGRAPHIC_DATA] Cart : Produc…" at bounding box center [545, 75] width 669 height 1322
click at [822, 627] on button "Get Rates" at bounding box center [826, 621] width 63 height 24
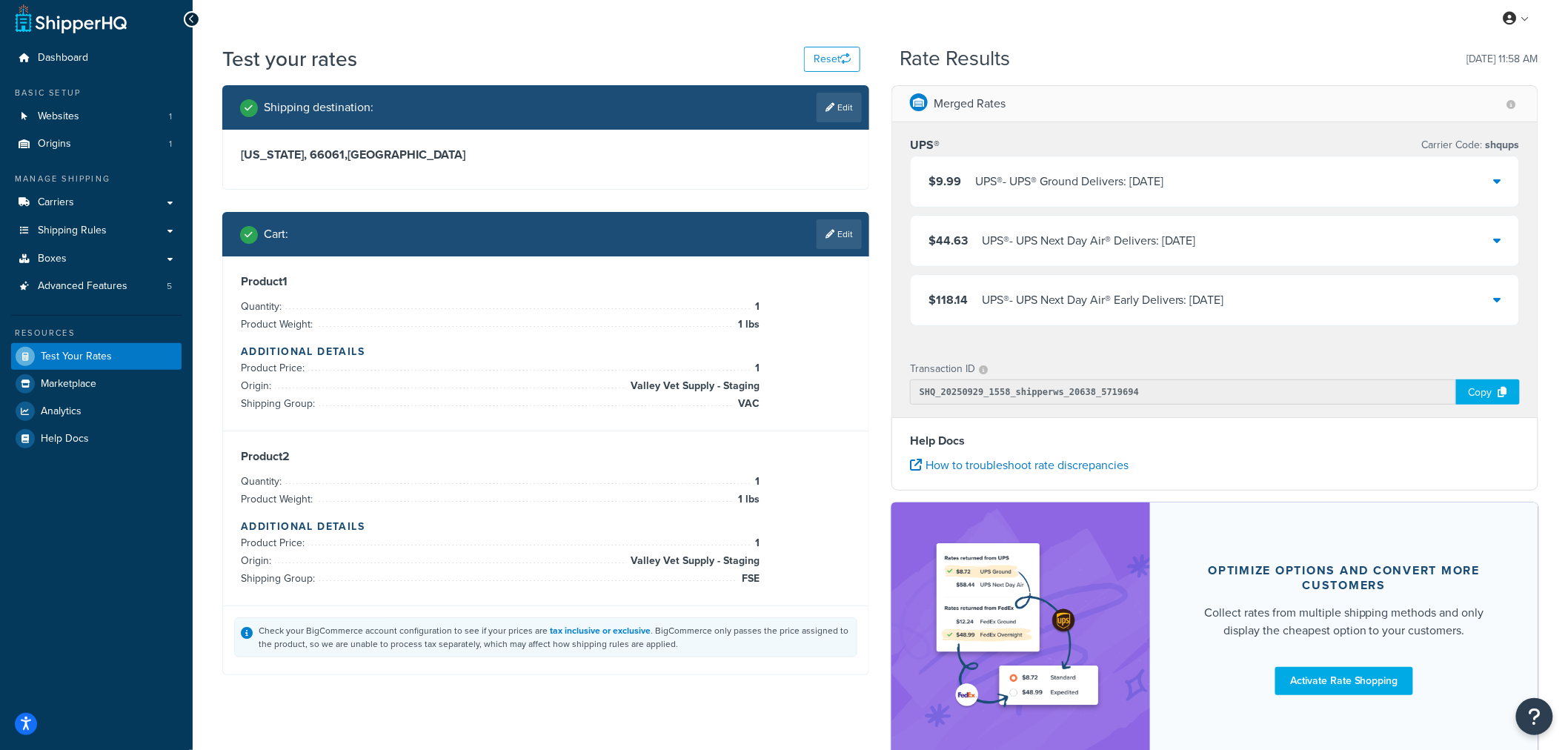
scroll to position [0, 0]
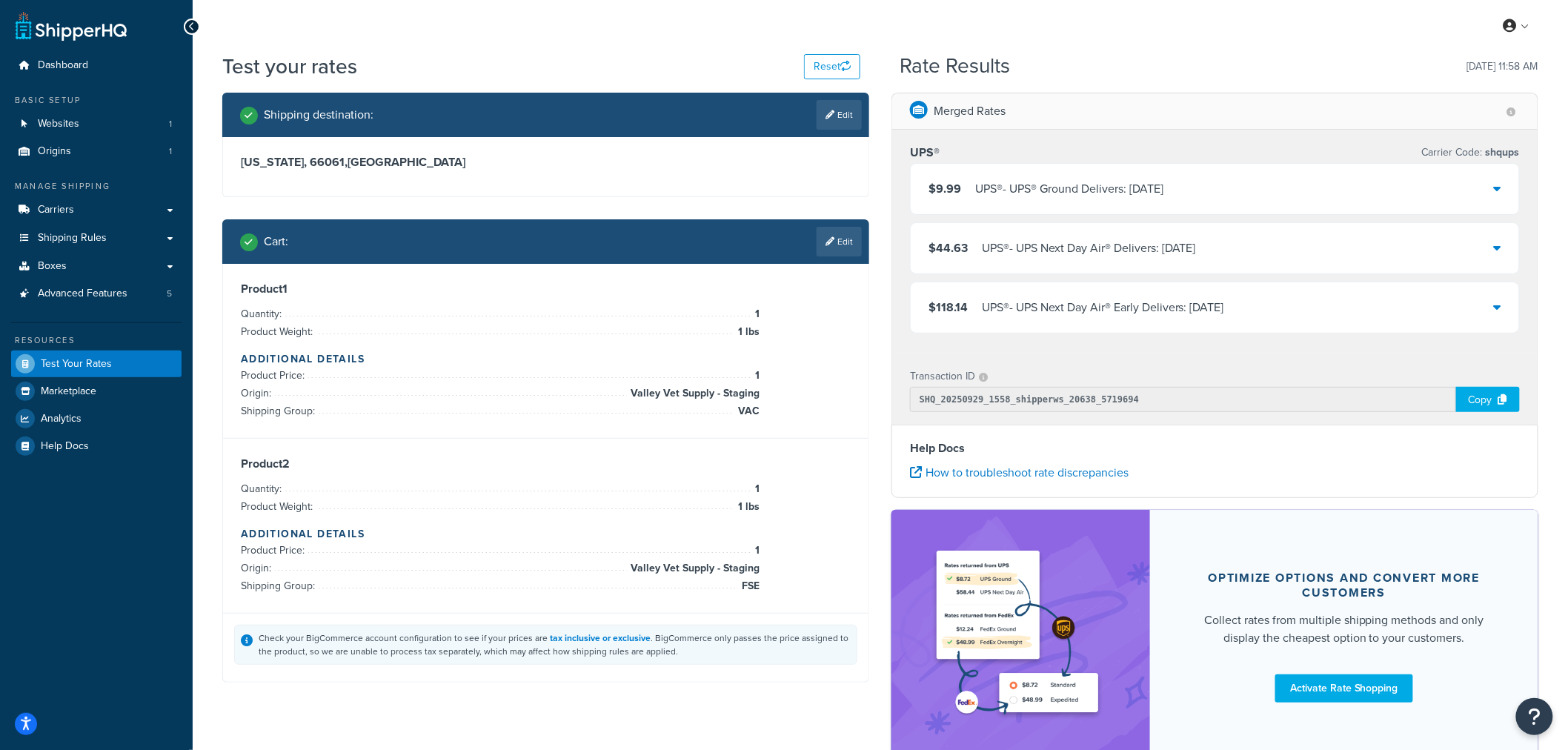
click at [1497, 188] on icon at bounding box center [1497, 189] width 8 height 12
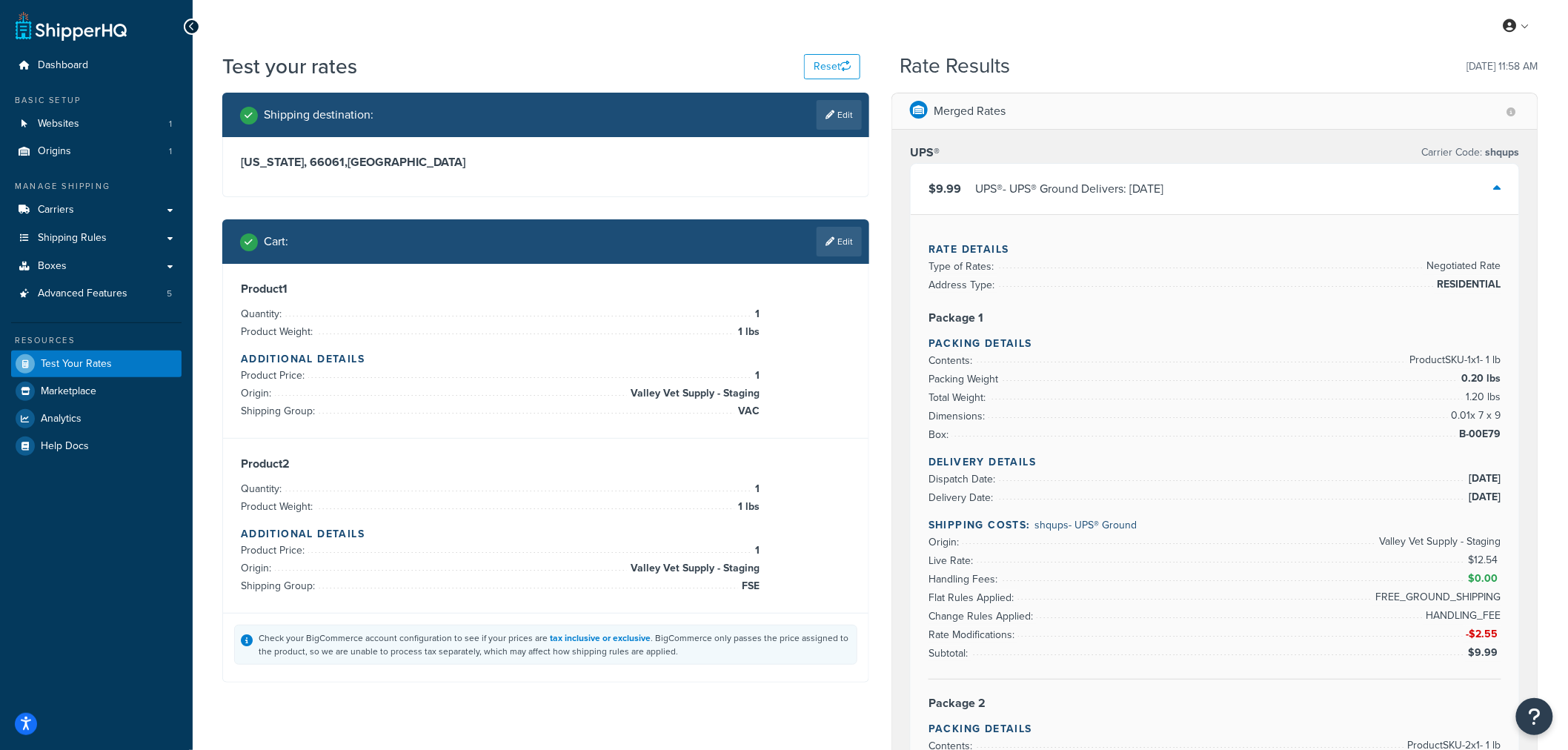
click at [1500, 185] on icon at bounding box center [1497, 189] width 8 height 12
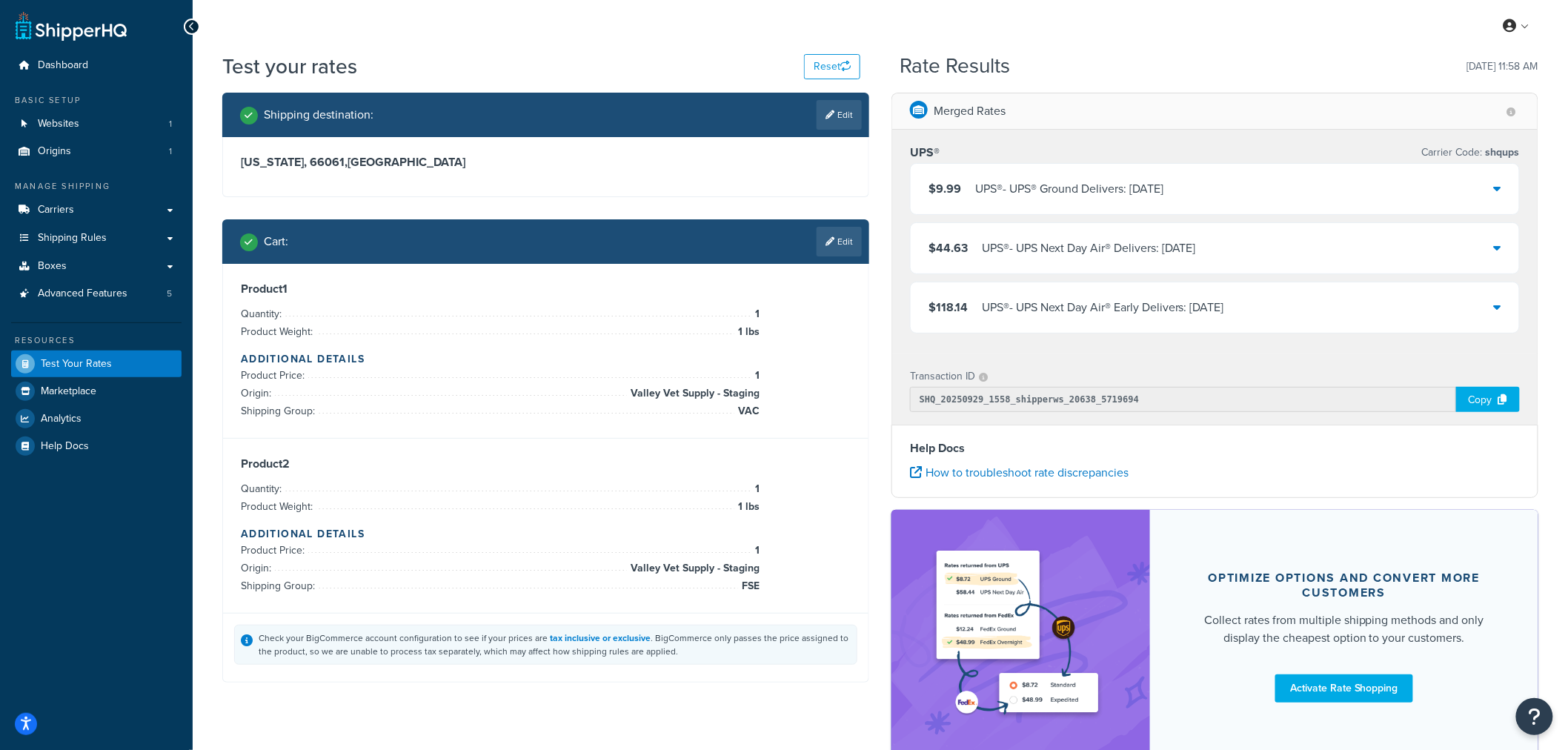
click at [1501, 249] on icon at bounding box center [1497, 248] width 8 height 12
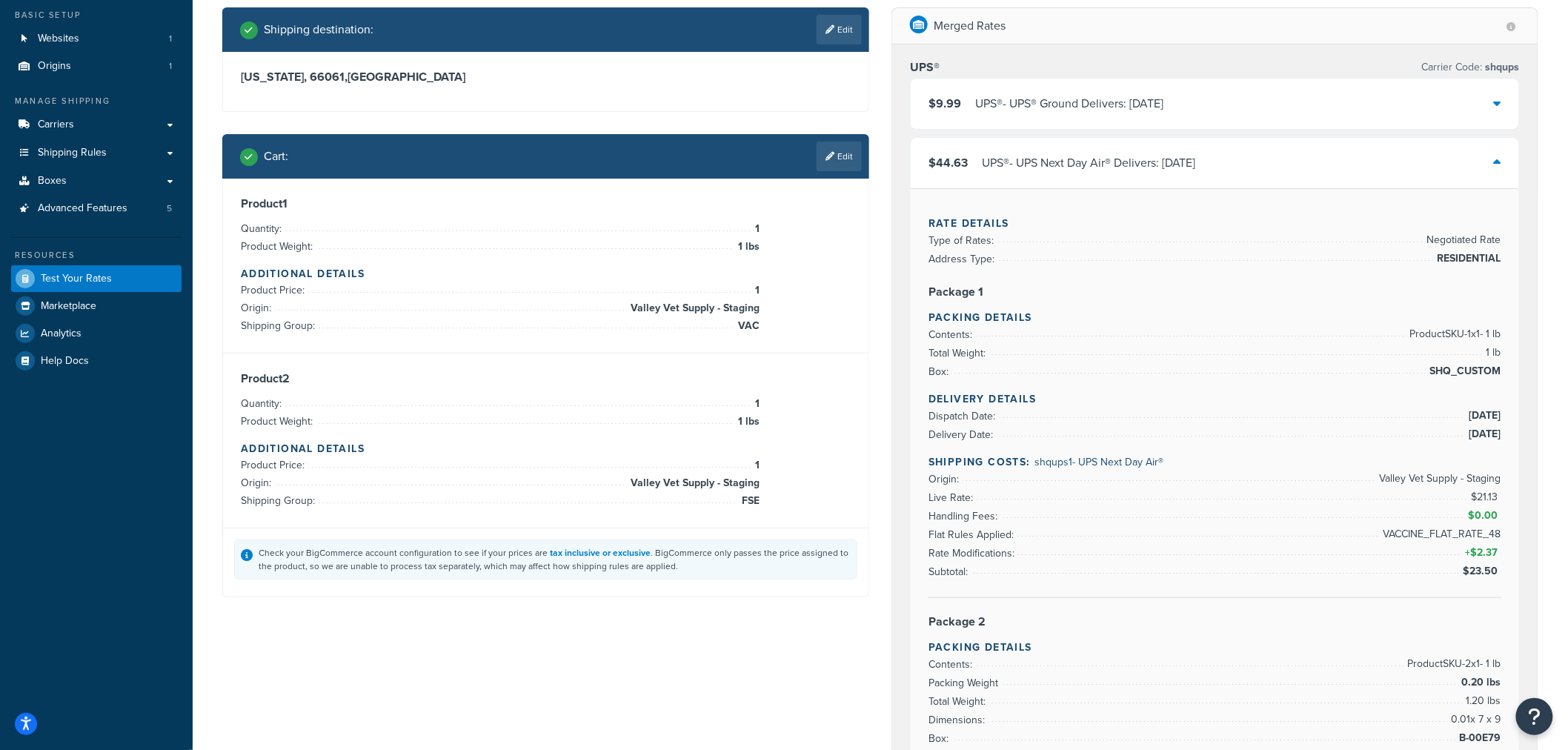
scroll to position [83, 0]
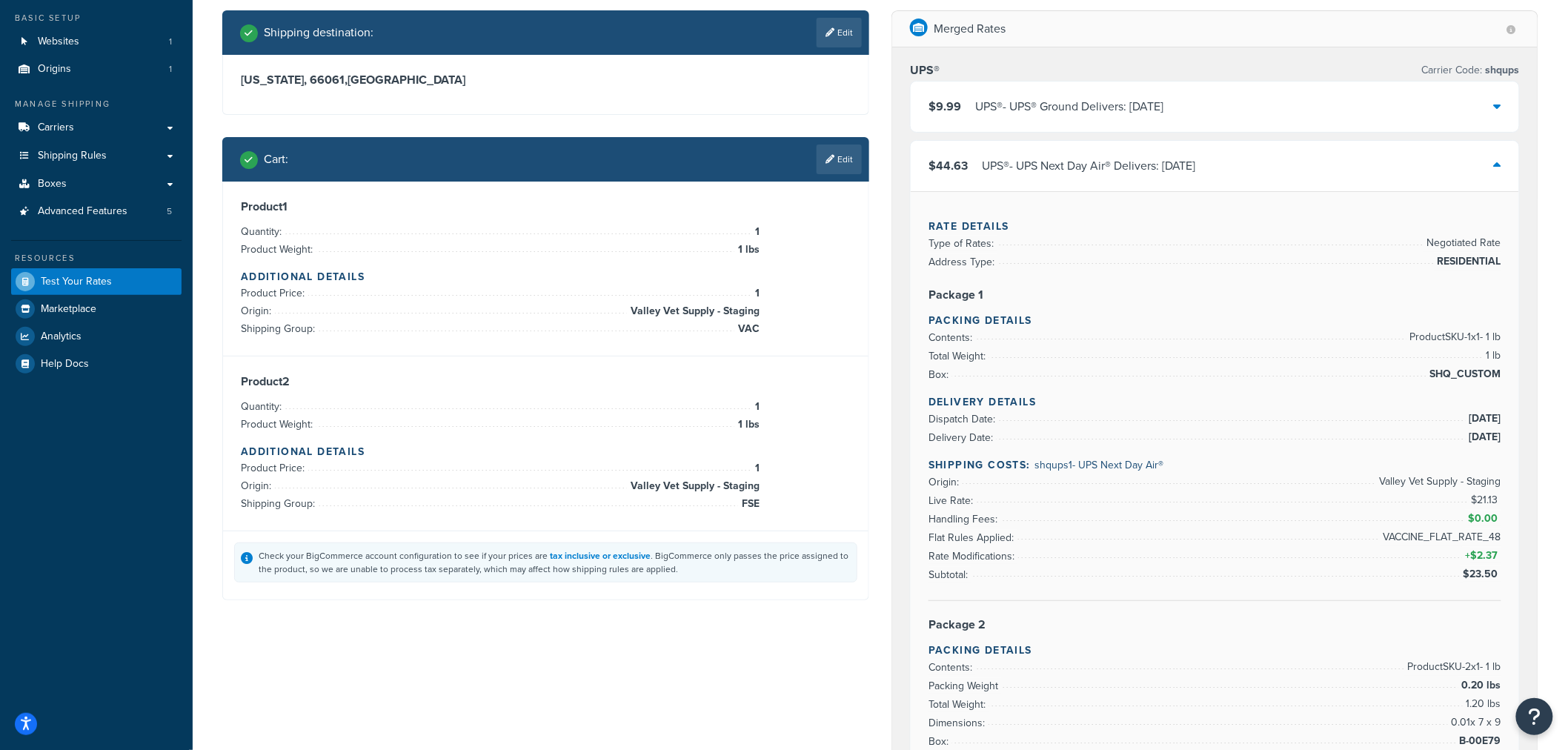
click at [1498, 169] on icon at bounding box center [1497, 165] width 8 height 12
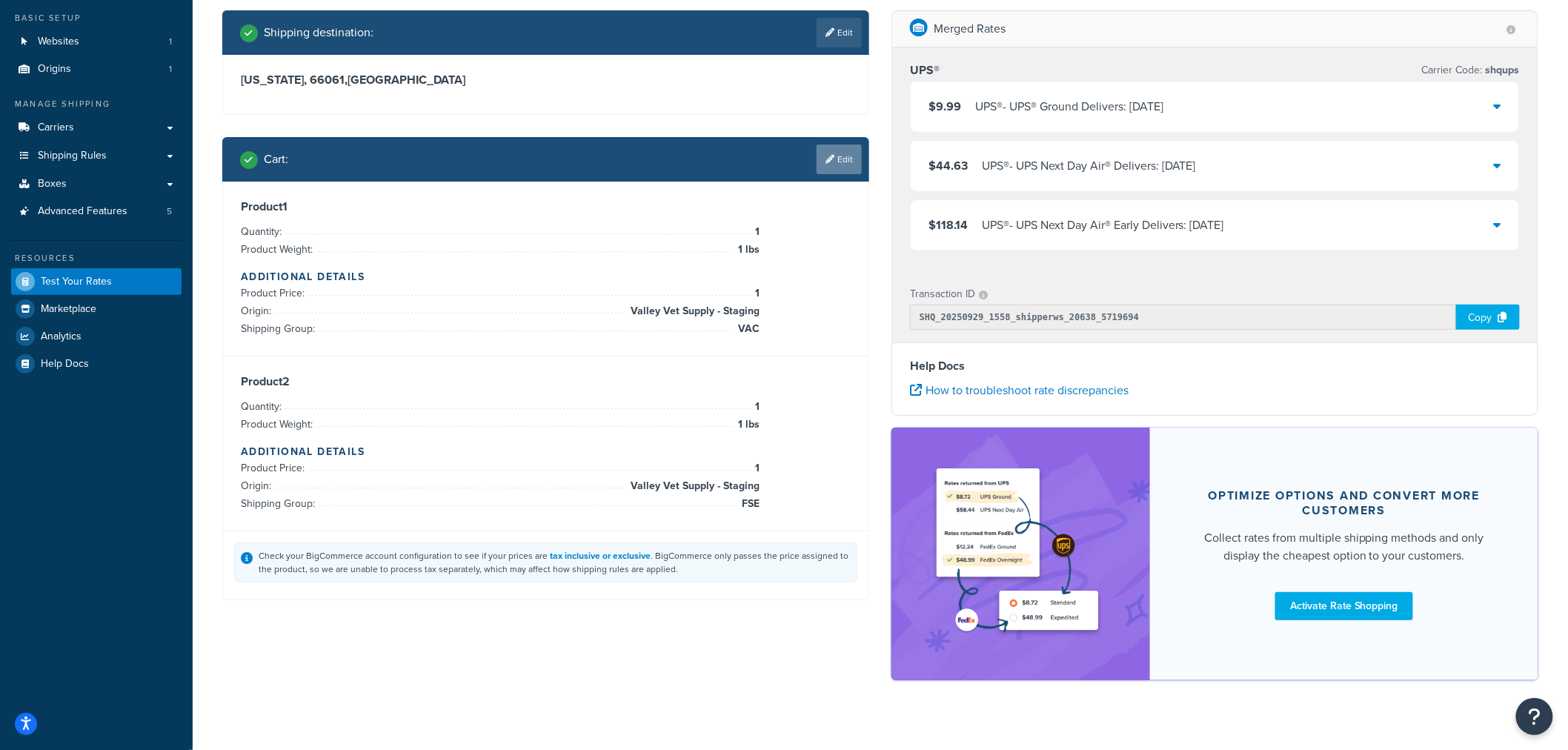
click at [841, 157] on link "Edit" at bounding box center [839, 159] width 46 height 29
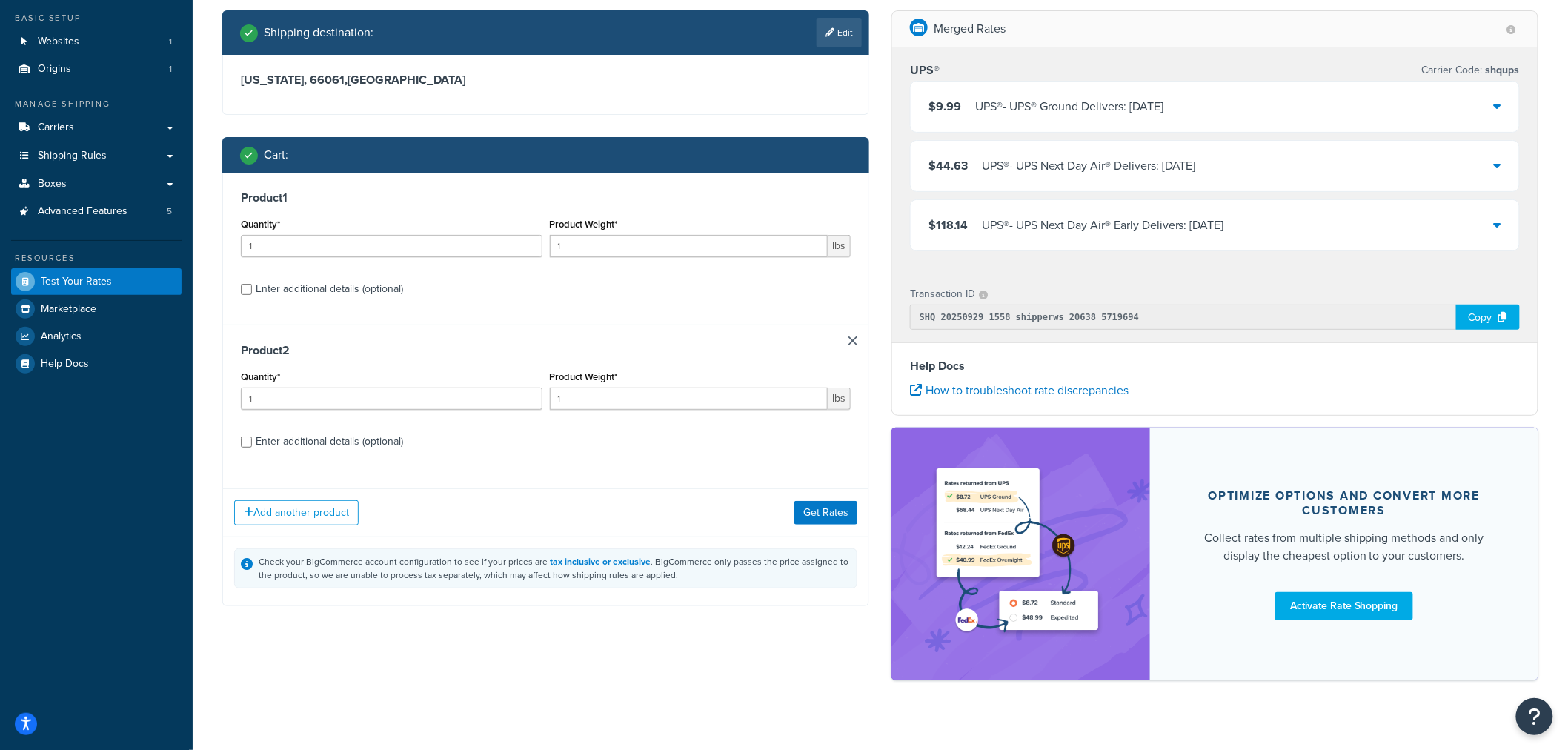
click at [854, 341] on link at bounding box center [853, 341] width 9 height 9
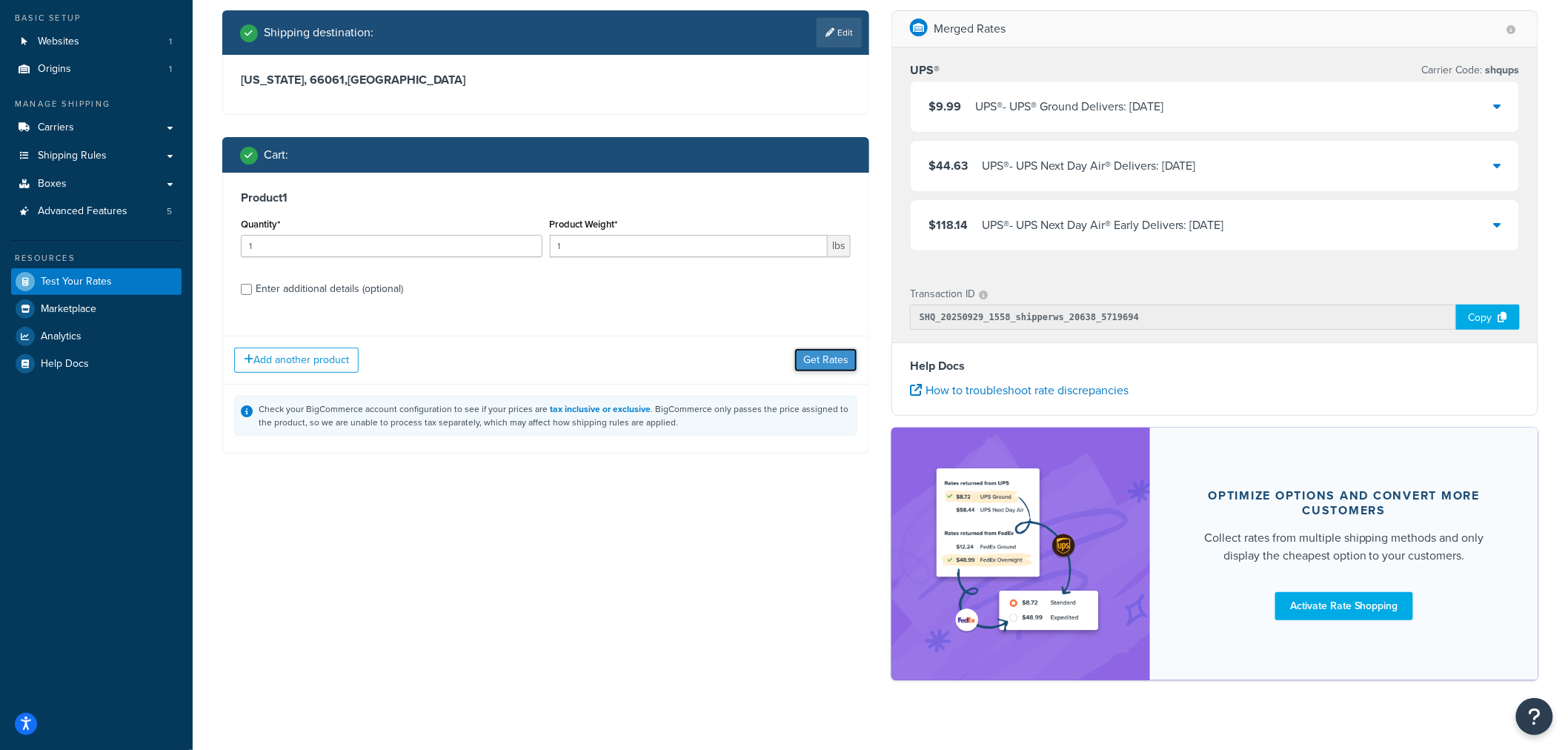
click at [819, 362] on button "Get Rates" at bounding box center [826, 361] width 63 height 24
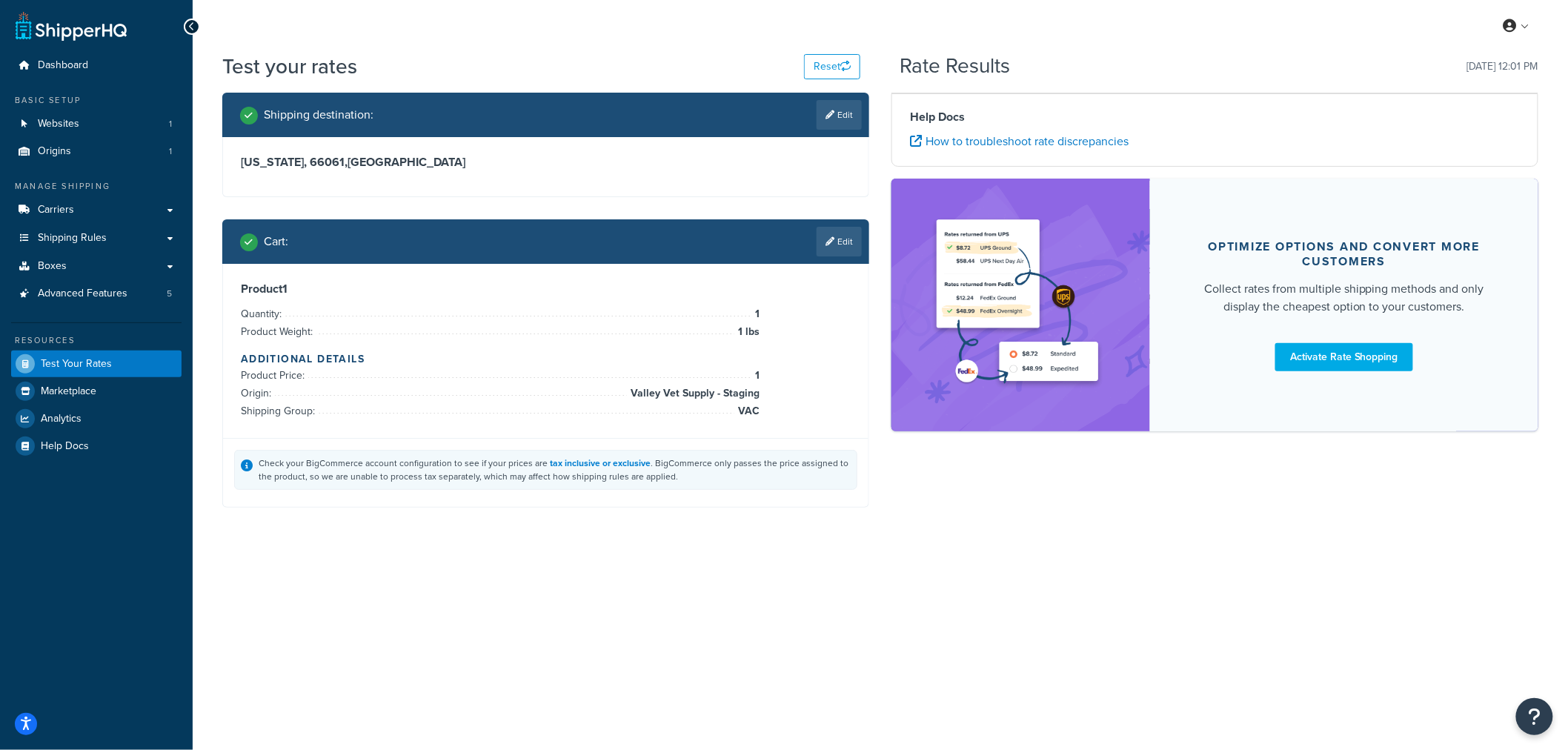
scroll to position [0, 0]
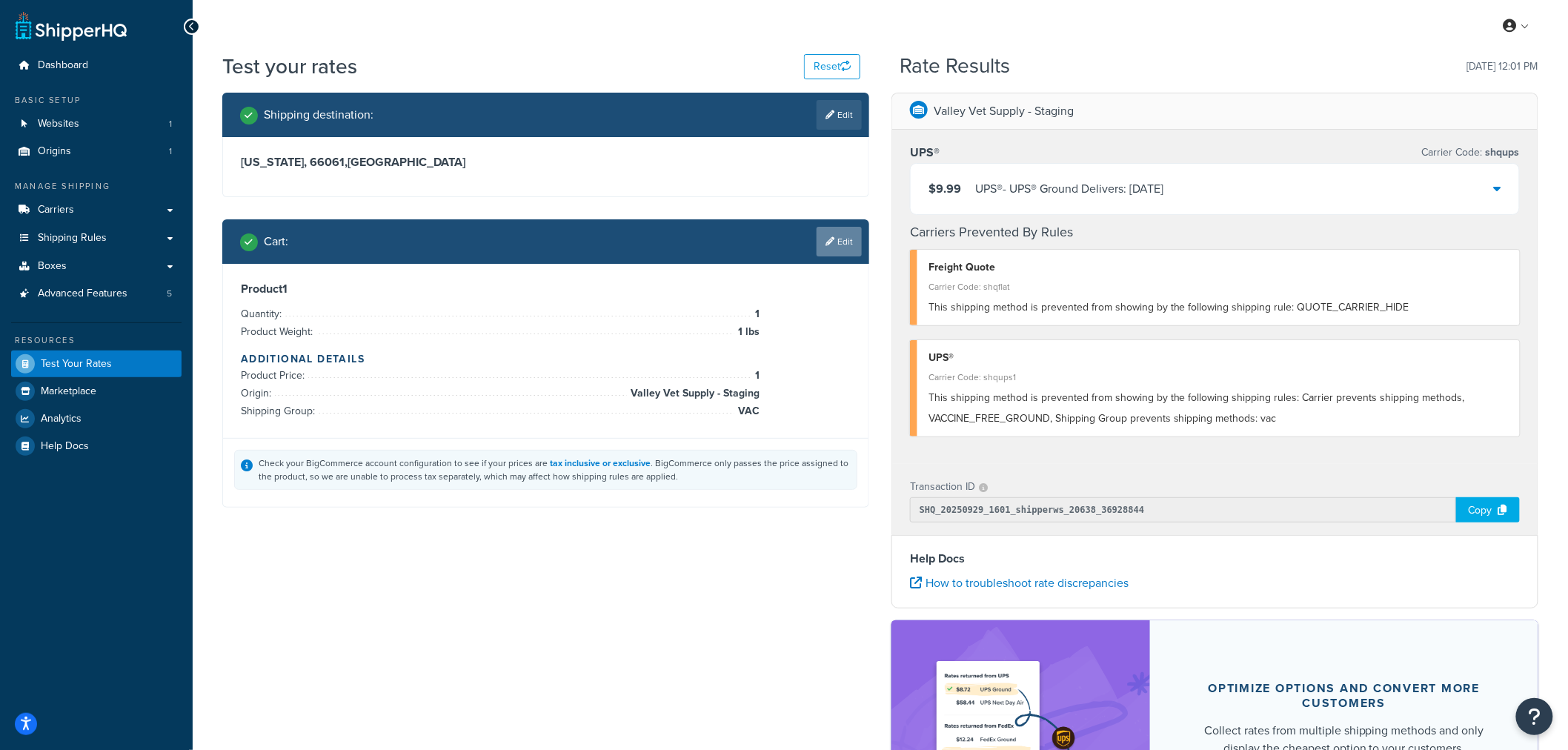
click at [841, 238] on link "Edit" at bounding box center [839, 241] width 46 height 29
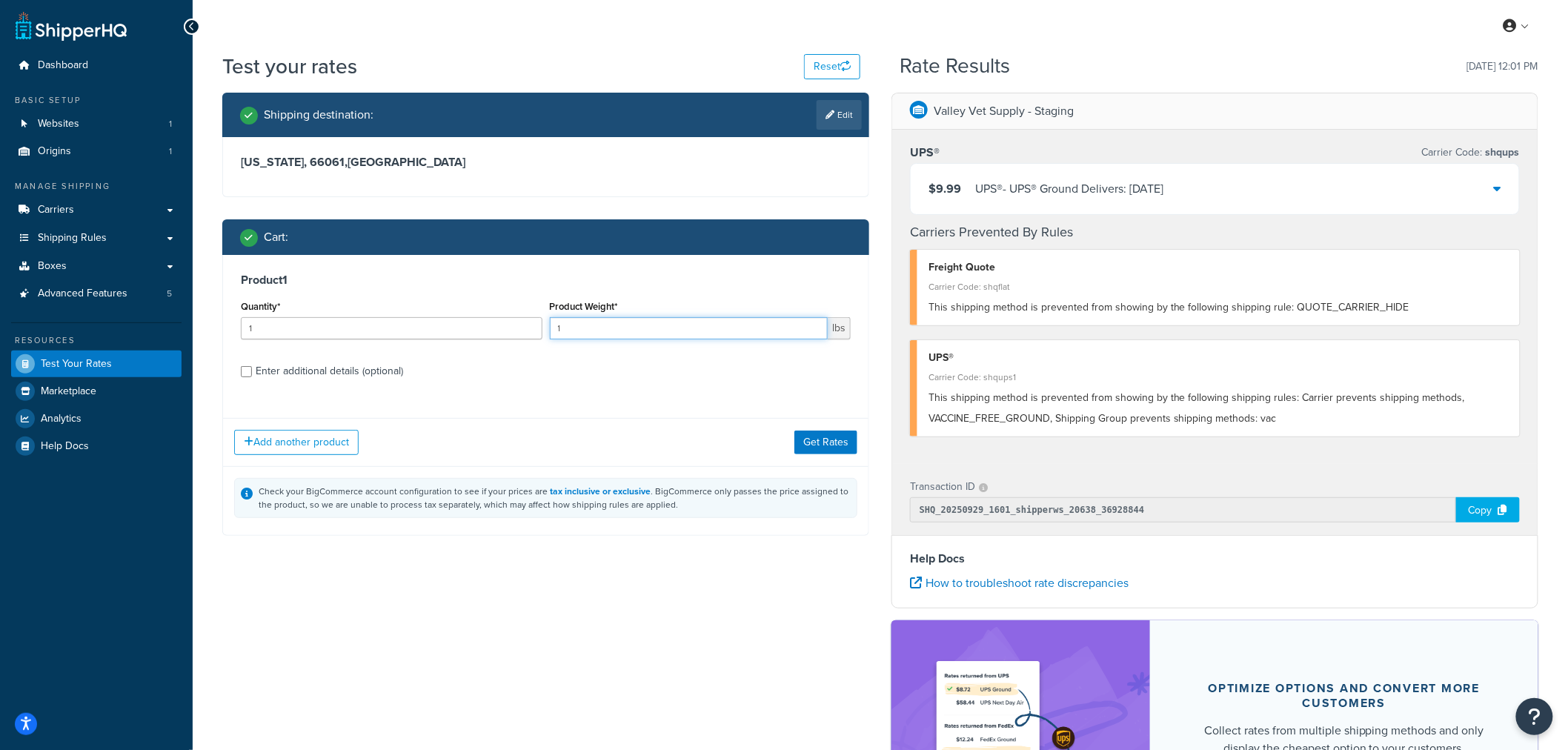
drag, startPoint x: 586, startPoint y: 330, endPoint x: 544, endPoint y: 333, distance: 42.1
click at [544, 333] on div "Quantity* 1 Product Weight* 1 lbs" at bounding box center [545, 323] width 617 height 54
type input "2"
click at [835, 448] on button "Get Rates" at bounding box center [826, 443] width 63 height 24
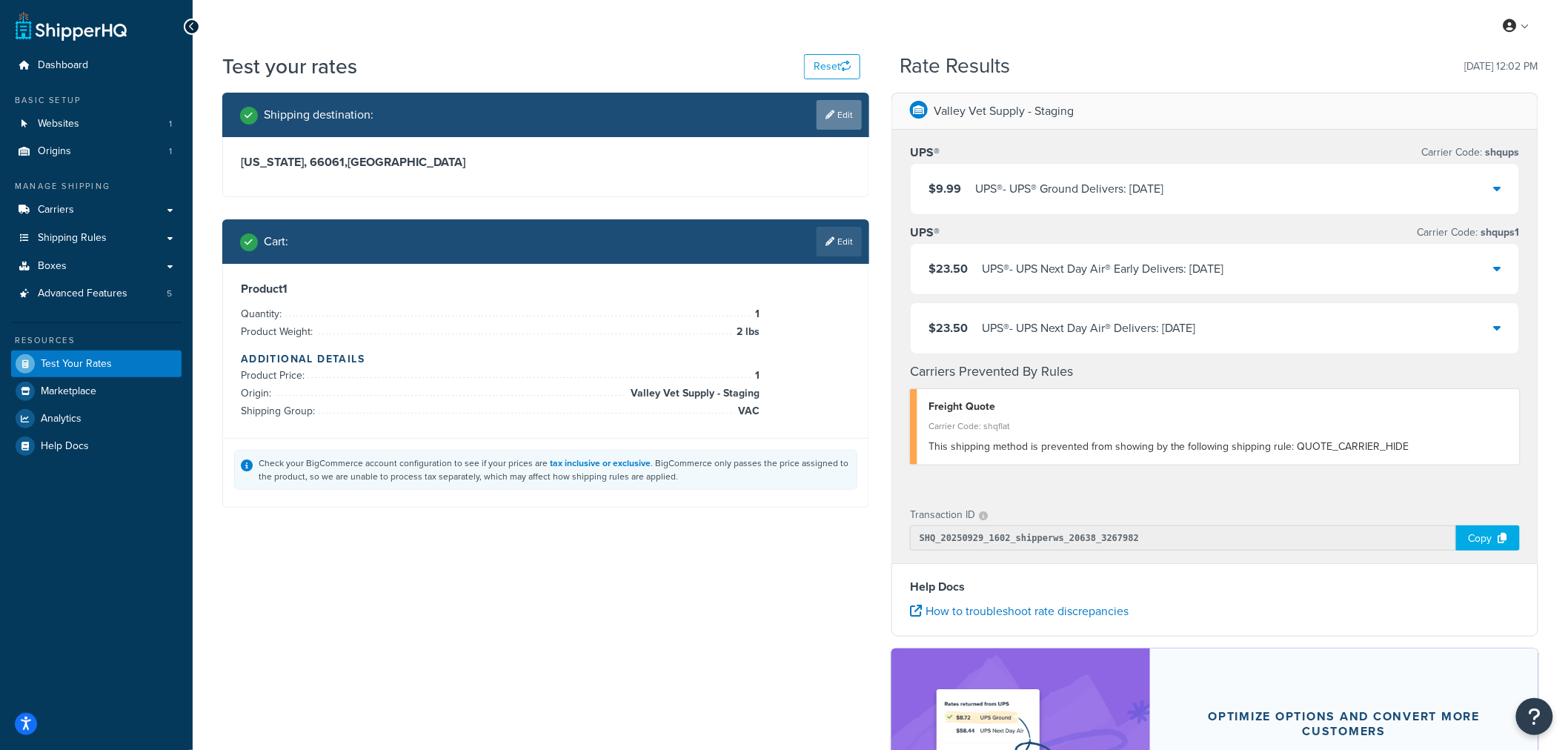
click at [850, 115] on link "Edit" at bounding box center [839, 115] width 46 height 29
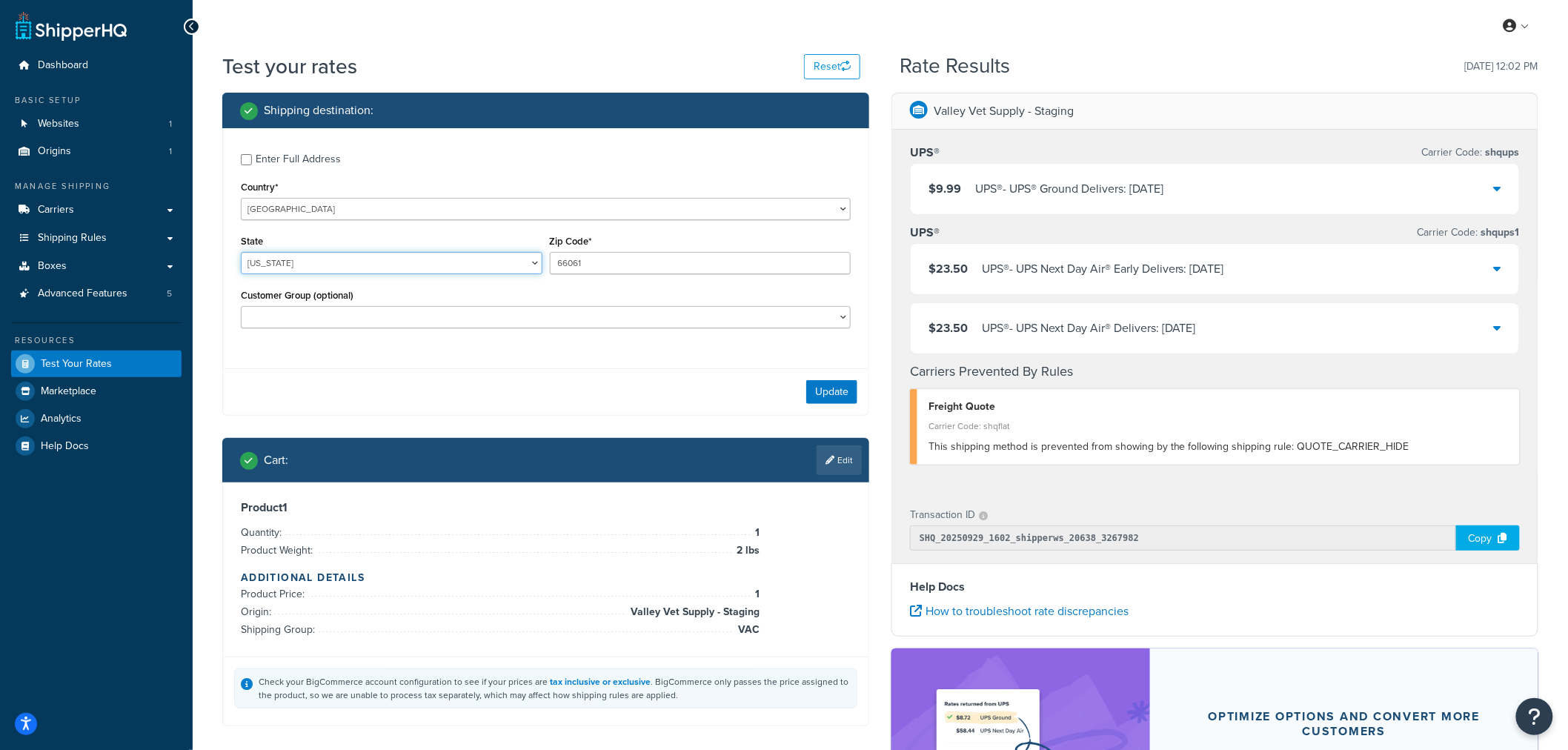
click at [337, 261] on select "[US_STATE] [US_STATE] [US_STATE] [US_STATE] [US_STATE] Armed Forces Americas Ar…" at bounding box center [392, 263] width 301 height 22
select select "[GEOGRAPHIC_DATA]"
click at [623, 370] on div "Update" at bounding box center [546, 392] width 646 height 46
click at [604, 271] on input "66061" at bounding box center [701, 263] width 301 height 22
drag, startPoint x: 612, startPoint y: 263, endPoint x: 498, endPoint y: 268, distance: 114.1
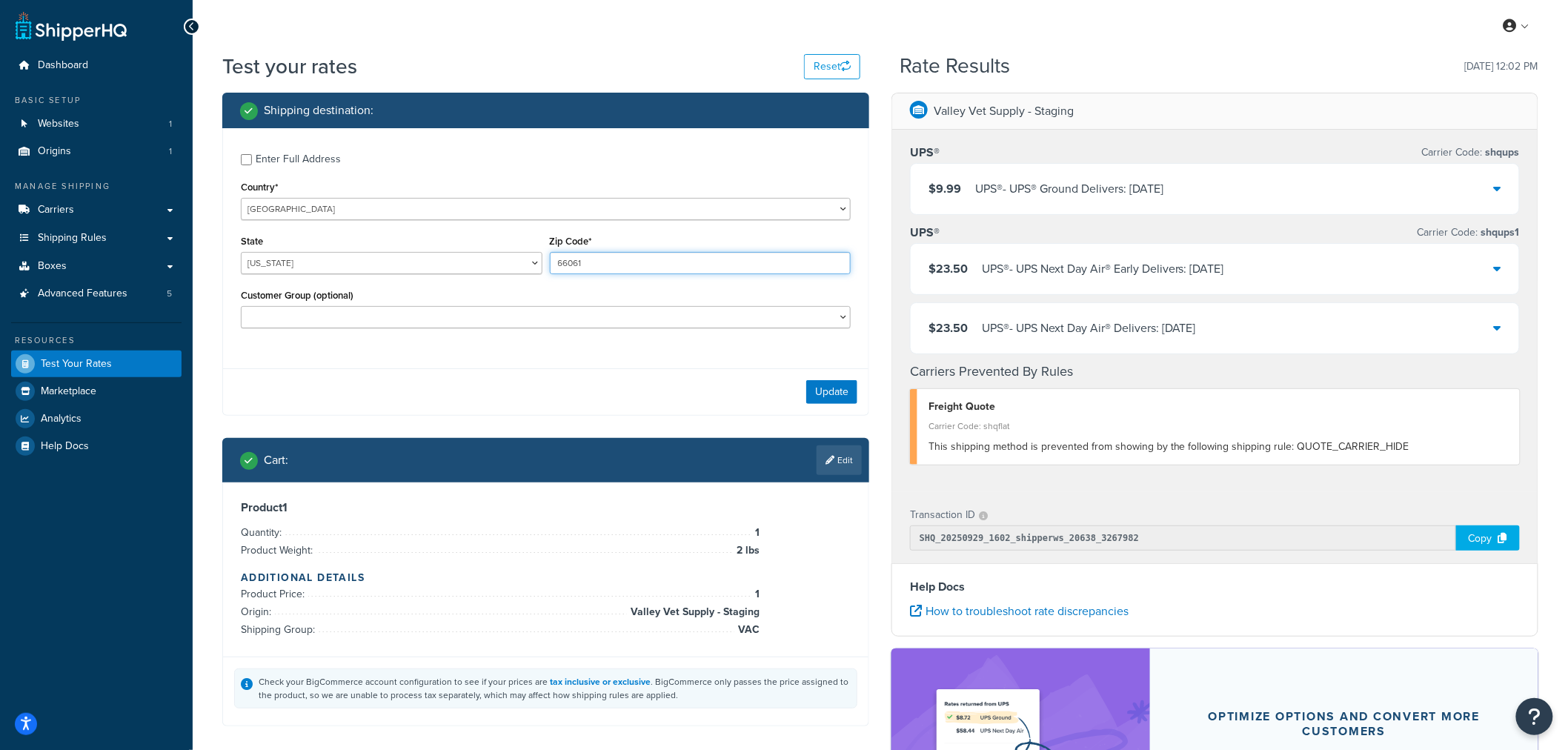
click at [498, 268] on div "State [US_STATE] [US_STATE] [US_STATE] [US_STATE] [US_STATE] Armed Forces Ameri…" at bounding box center [545, 258] width 617 height 54
type input "73301"
click at [643, 389] on div "Update" at bounding box center [546, 392] width 646 height 46
click at [841, 468] on link "Edit" at bounding box center [839, 460] width 46 height 29
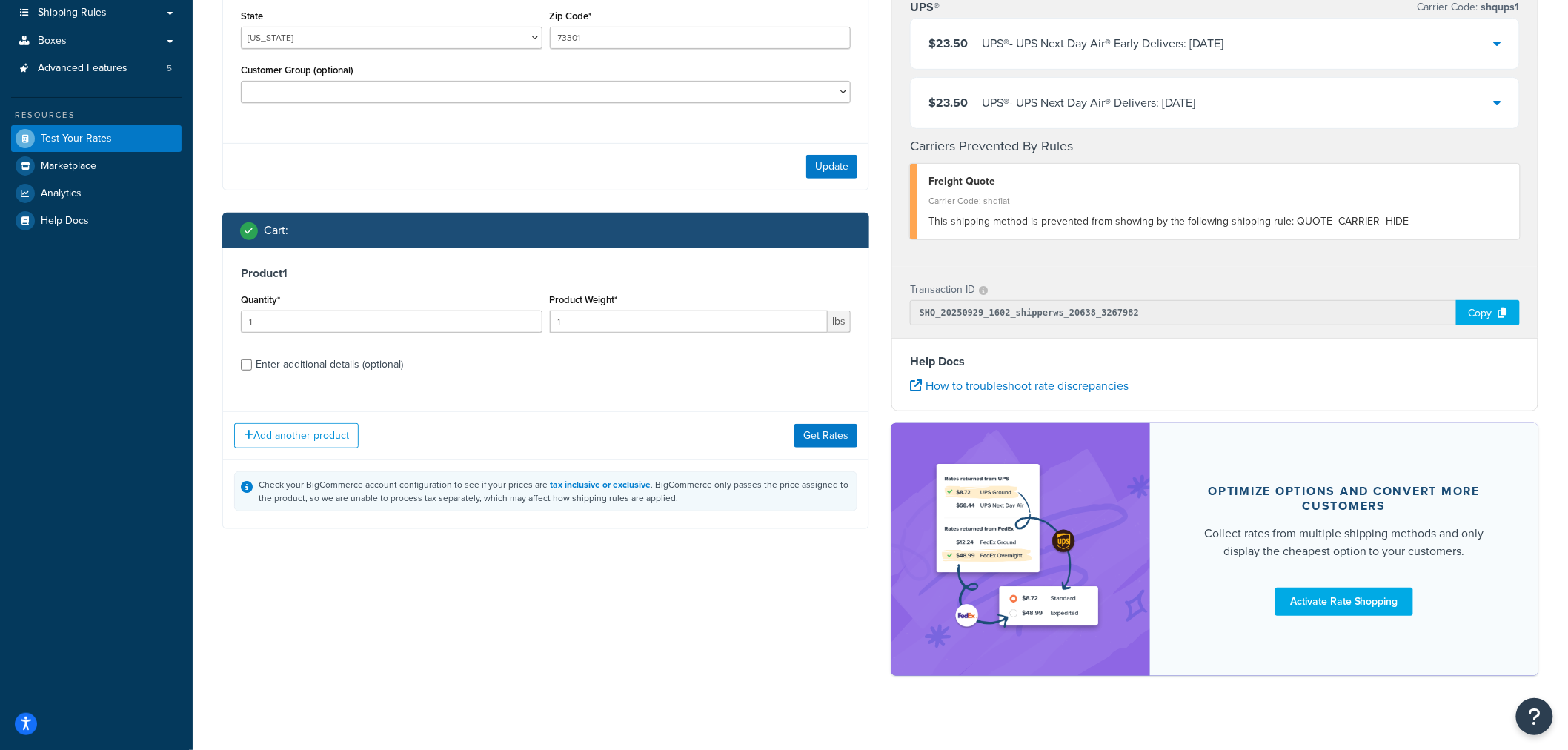
scroll to position [241, 0]
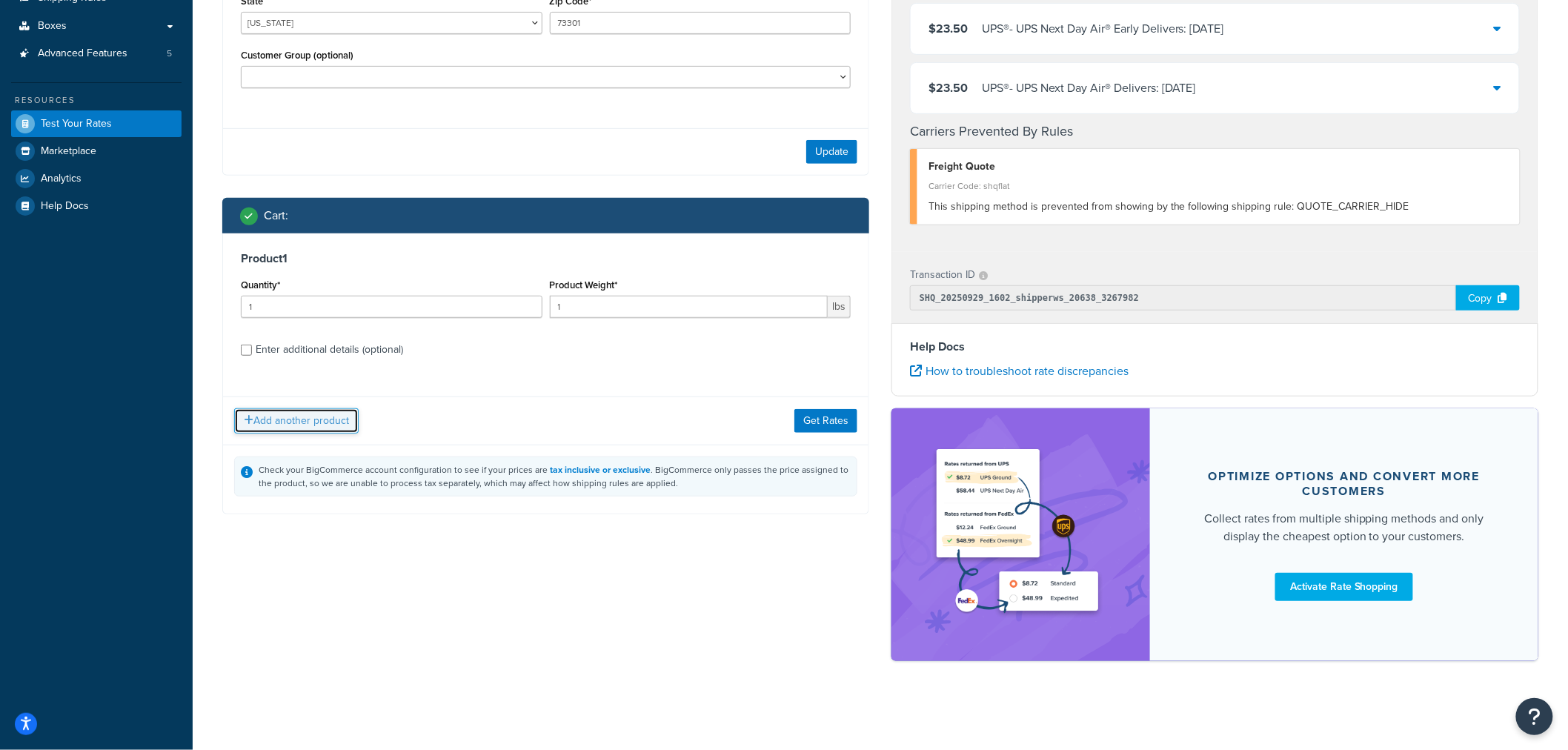
click at [276, 424] on button "Add another product" at bounding box center [296, 420] width 125 height 25
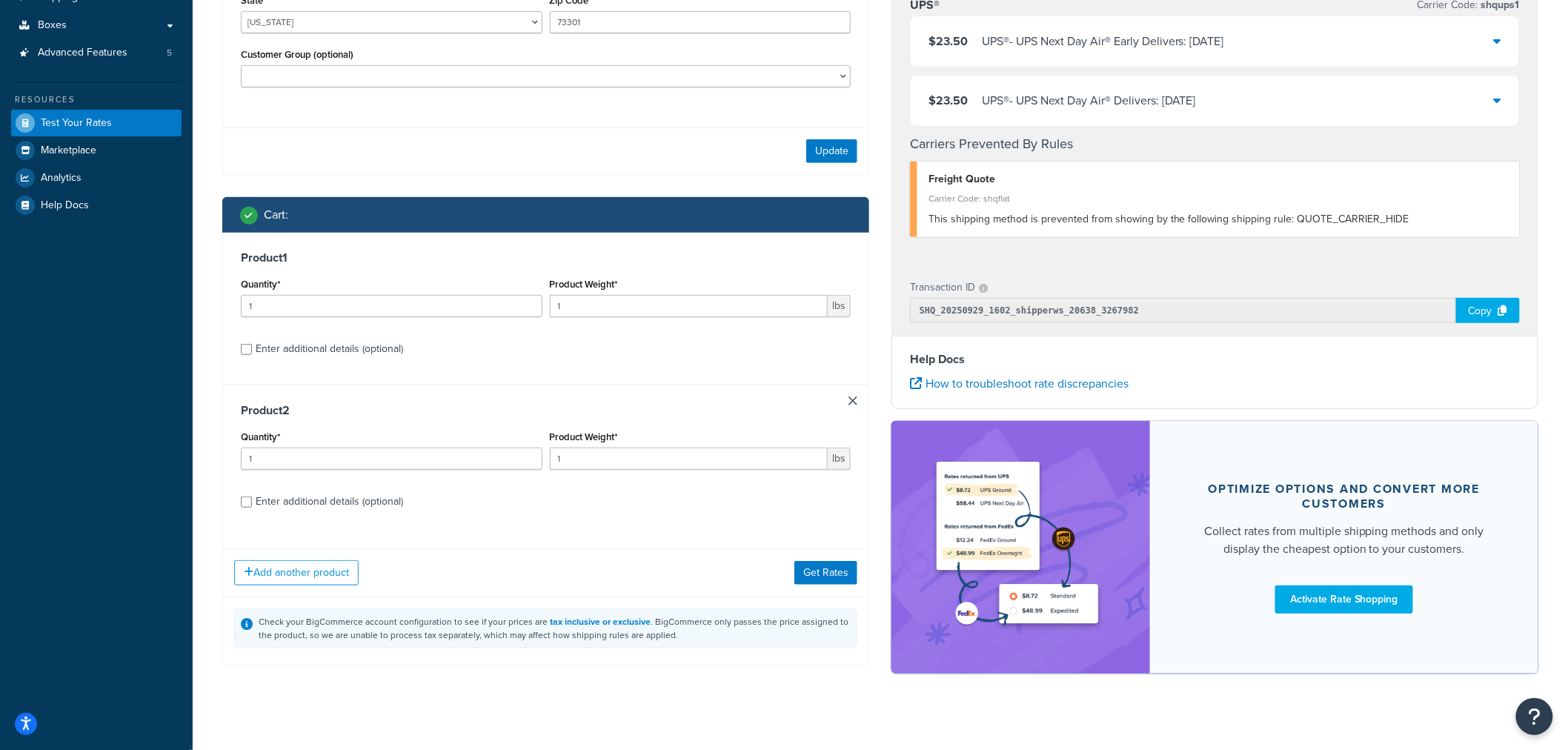
click at [308, 501] on div "Enter additional details (optional)" at bounding box center [329, 502] width 147 height 21
click at [252, 501] on input "Enter additional details (optional)" at bounding box center [246, 502] width 11 height 11
checkbox input "true"
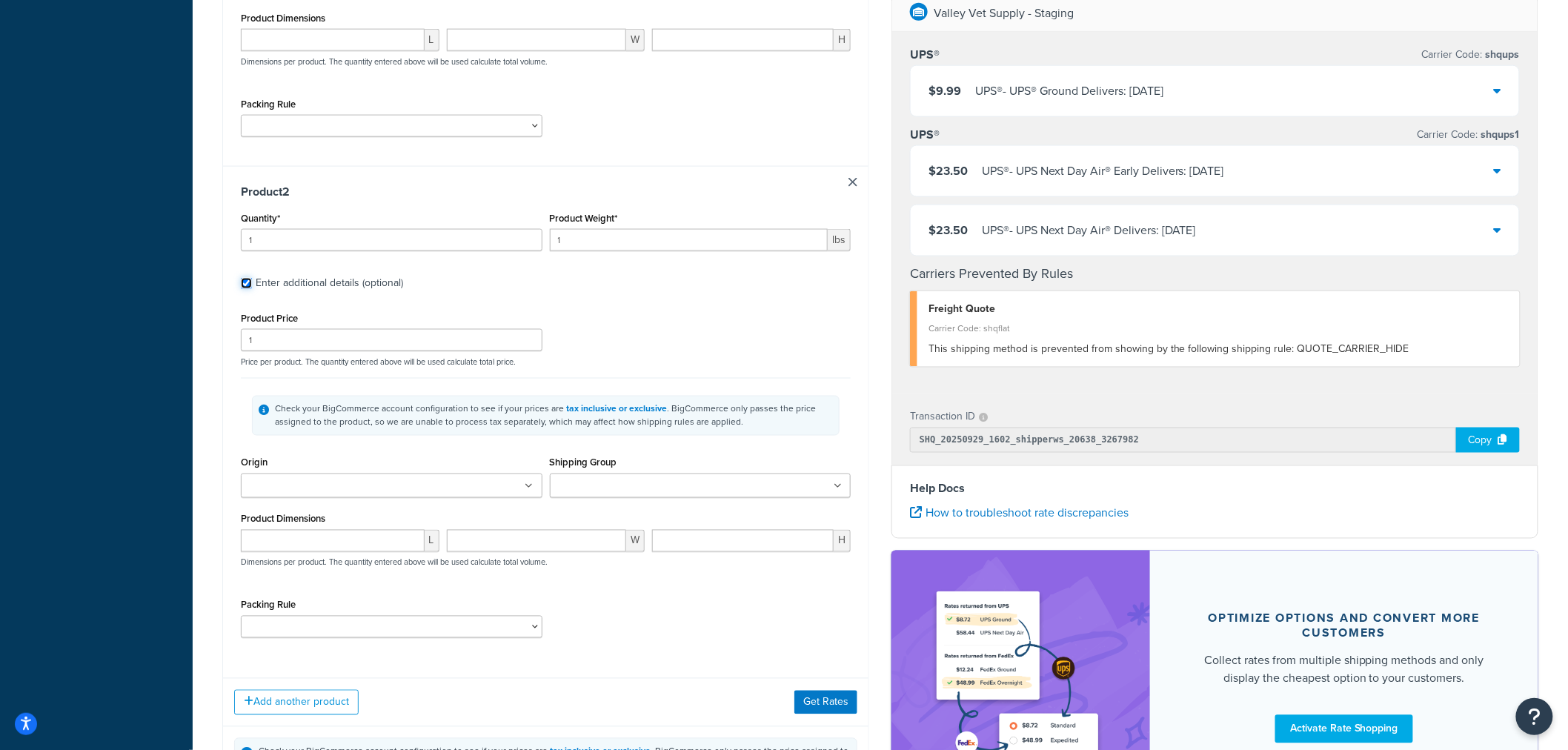
scroll to position [817, 0]
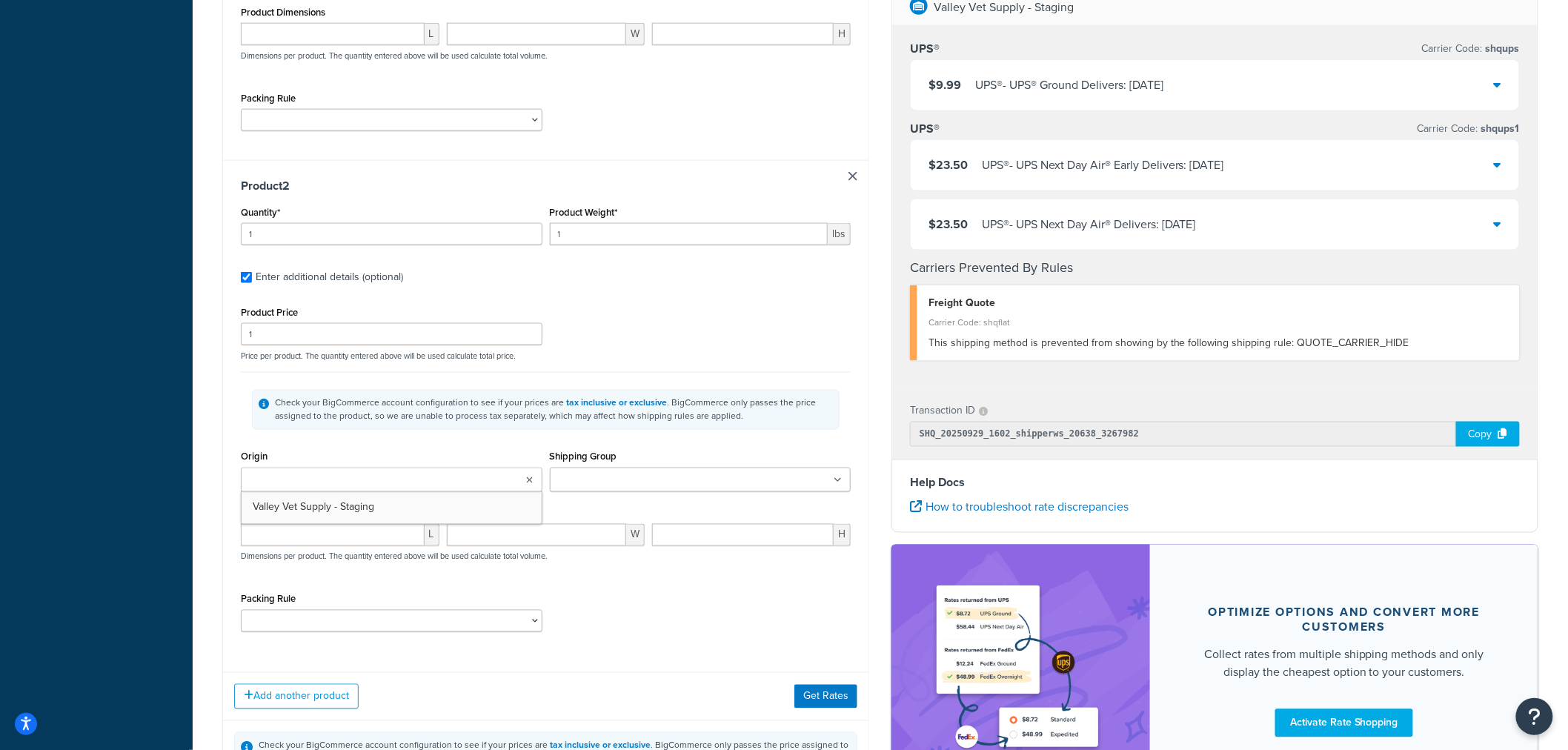
click at [443, 487] on ul at bounding box center [392, 480] width 301 height 24
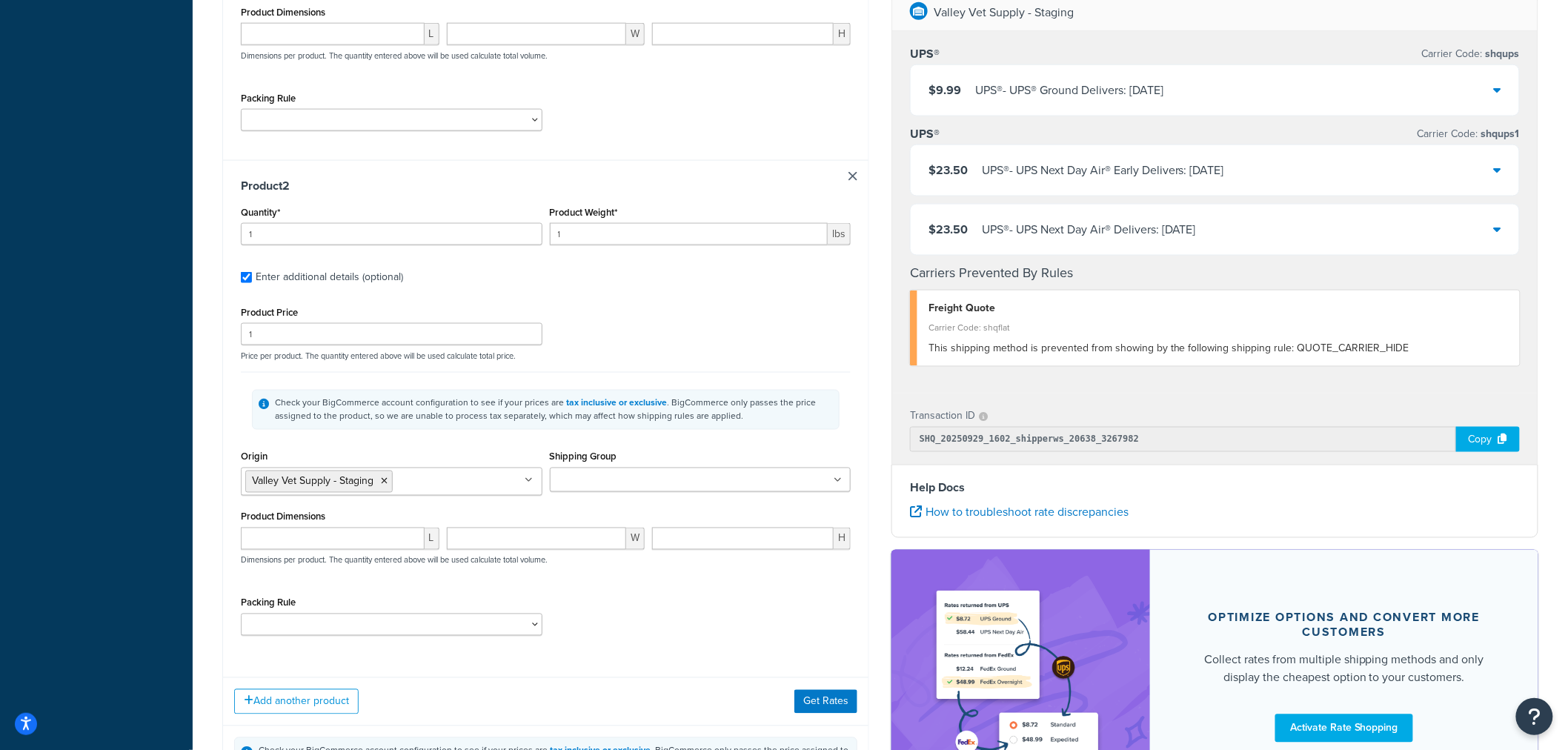
click at [598, 483] on input "Shipping Group" at bounding box center [620, 480] width 131 height 16
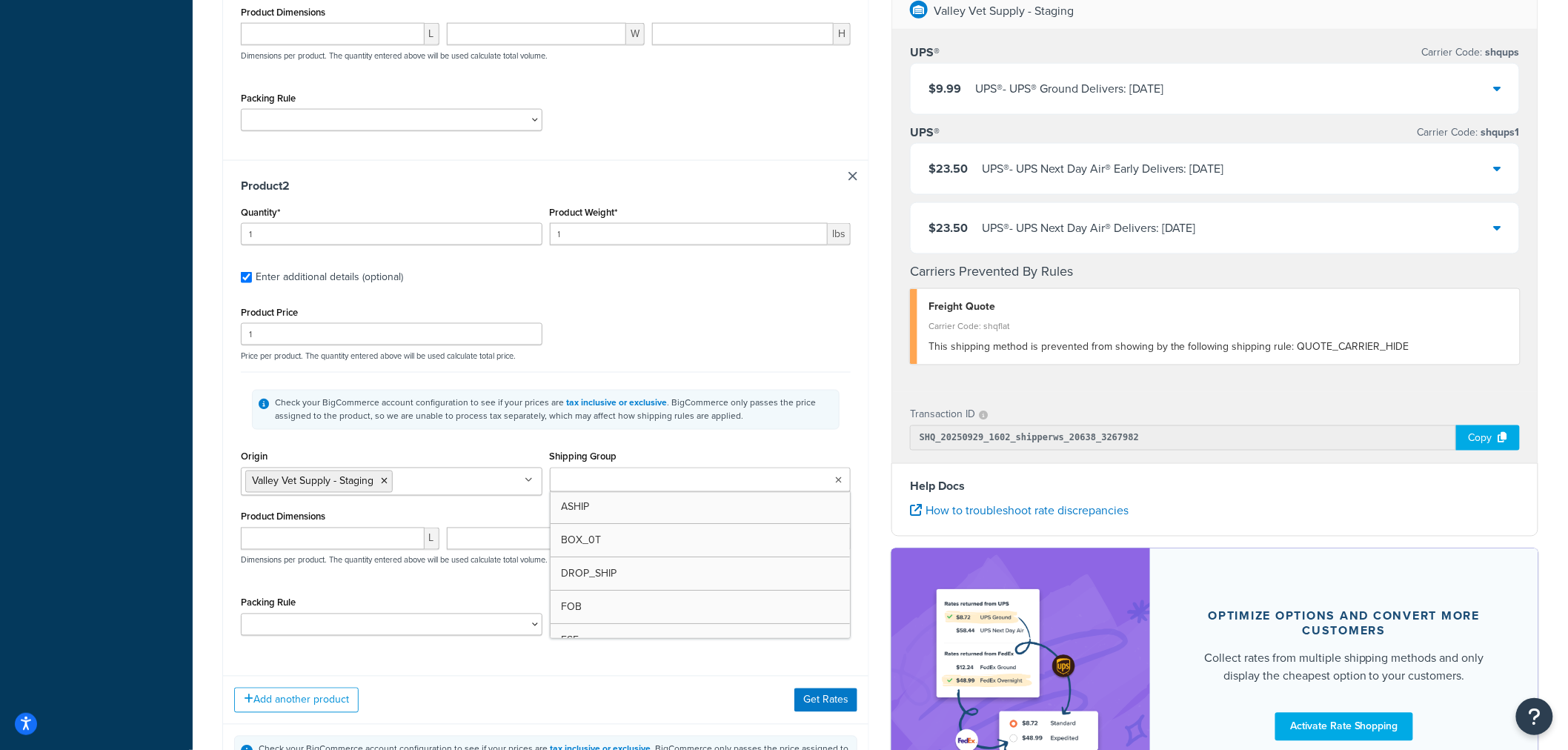
type input "f"
click at [865, 455] on div "Product 2 Quantity* 1 Product Weight* 1 lbs Enter additional details (optional)…" at bounding box center [546, 412] width 646 height 505
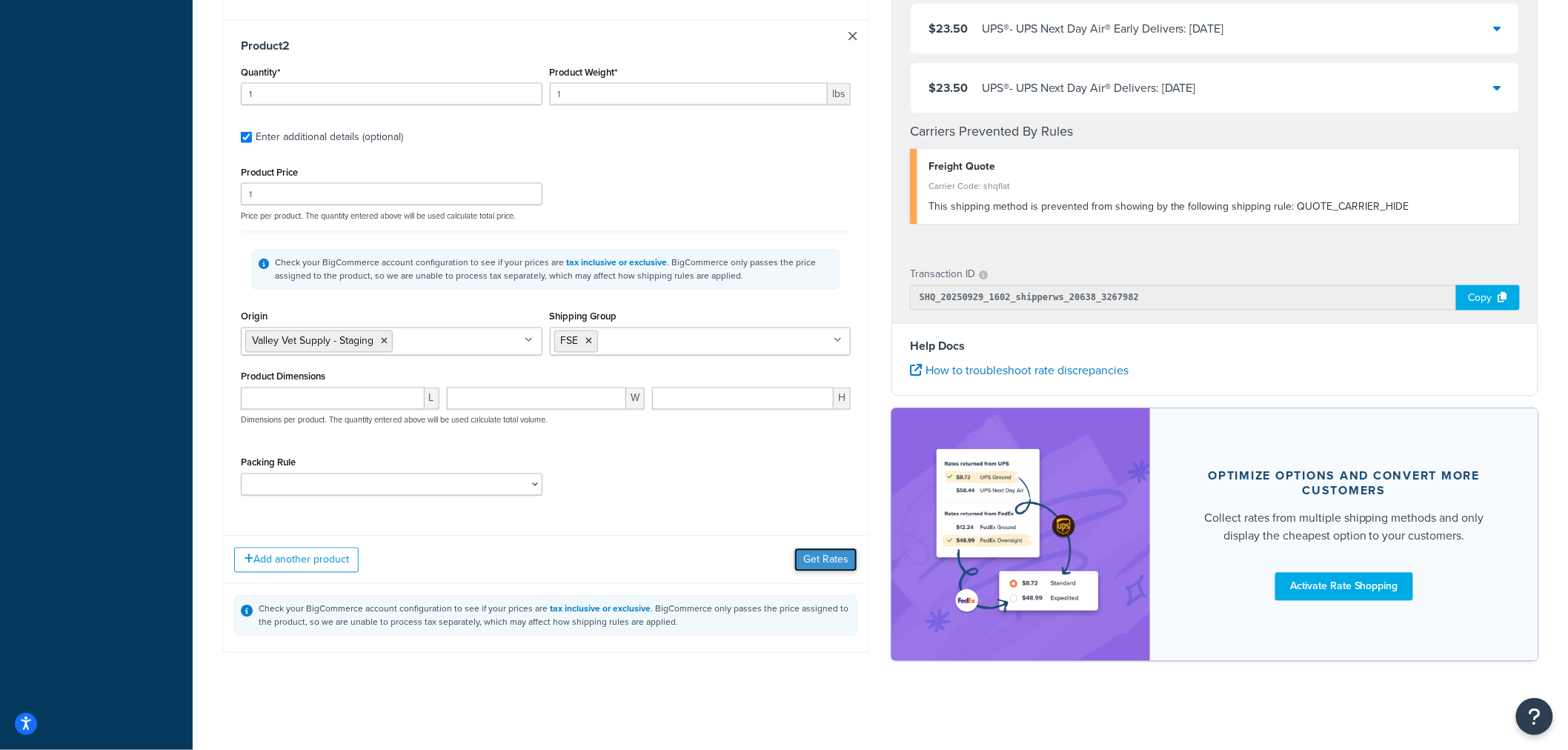
click at [839, 556] on button "Get Rates" at bounding box center [826, 561] width 63 height 24
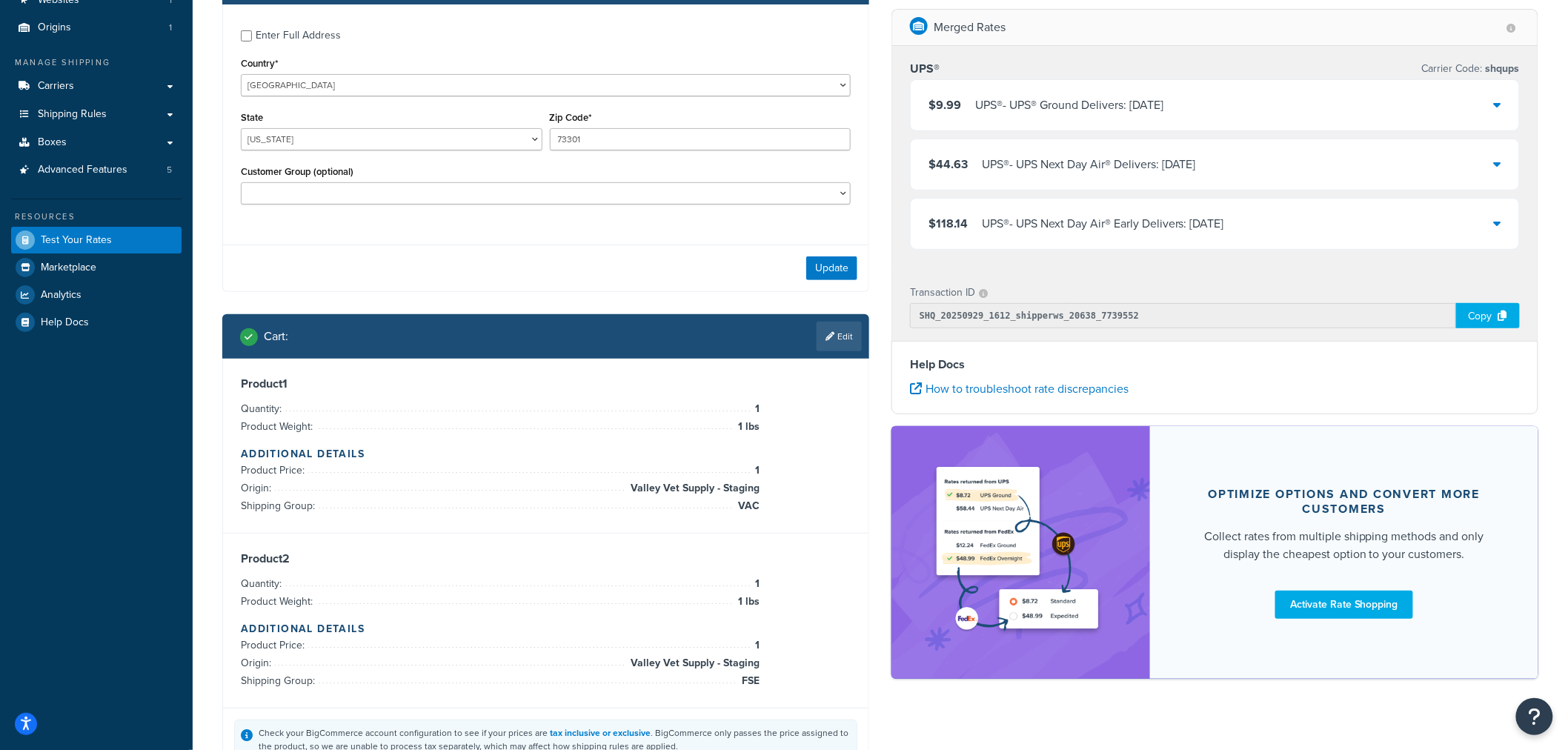
scroll to position [84, 0]
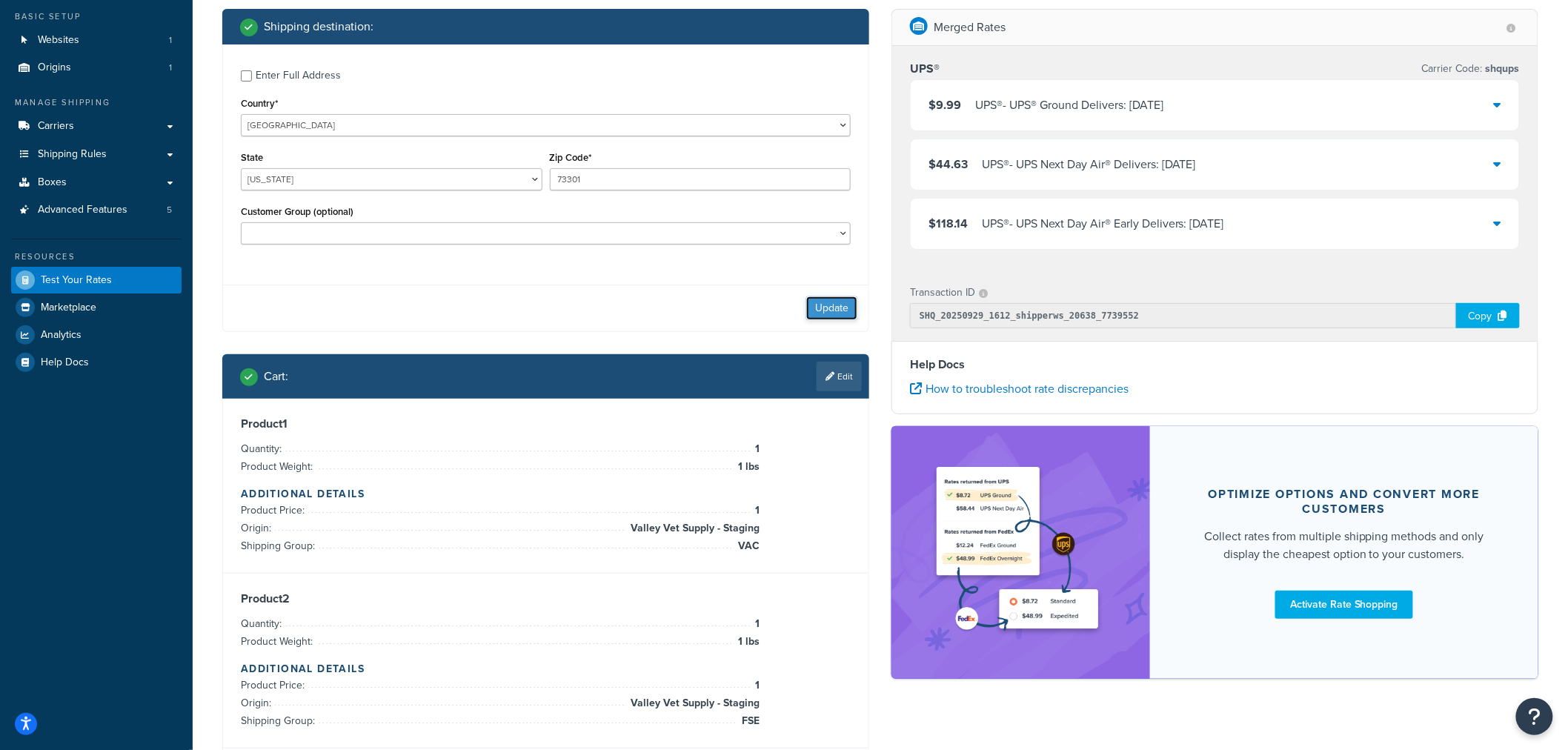
click at [838, 316] on button "Update" at bounding box center [831, 308] width 51 height 24
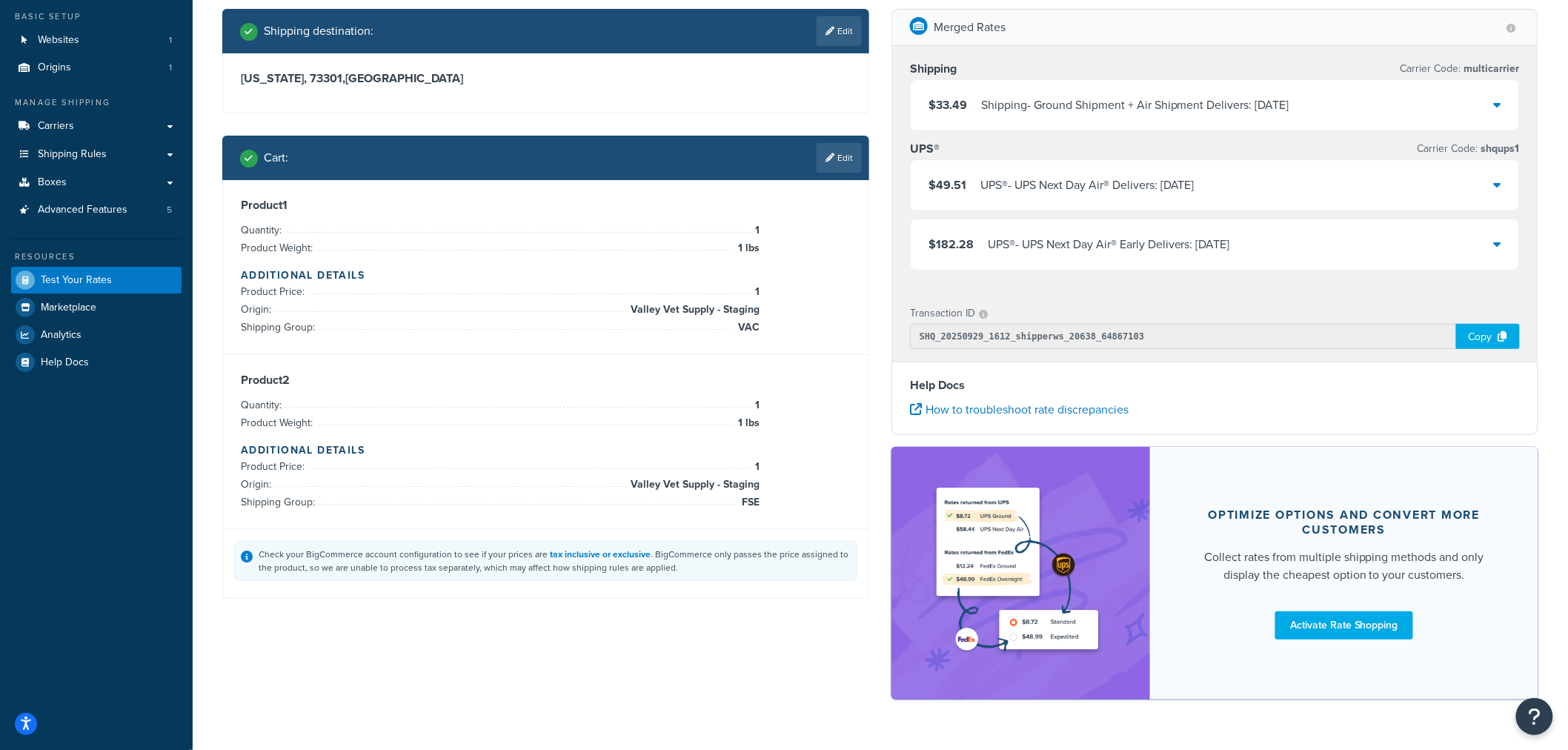
click at [290, 77] on h3 "[US_STATE], 73301 , [GEOGRAPHIC_DATA]" at bounding box center [546, 78] width 610 height 15
copy h3 "73301"
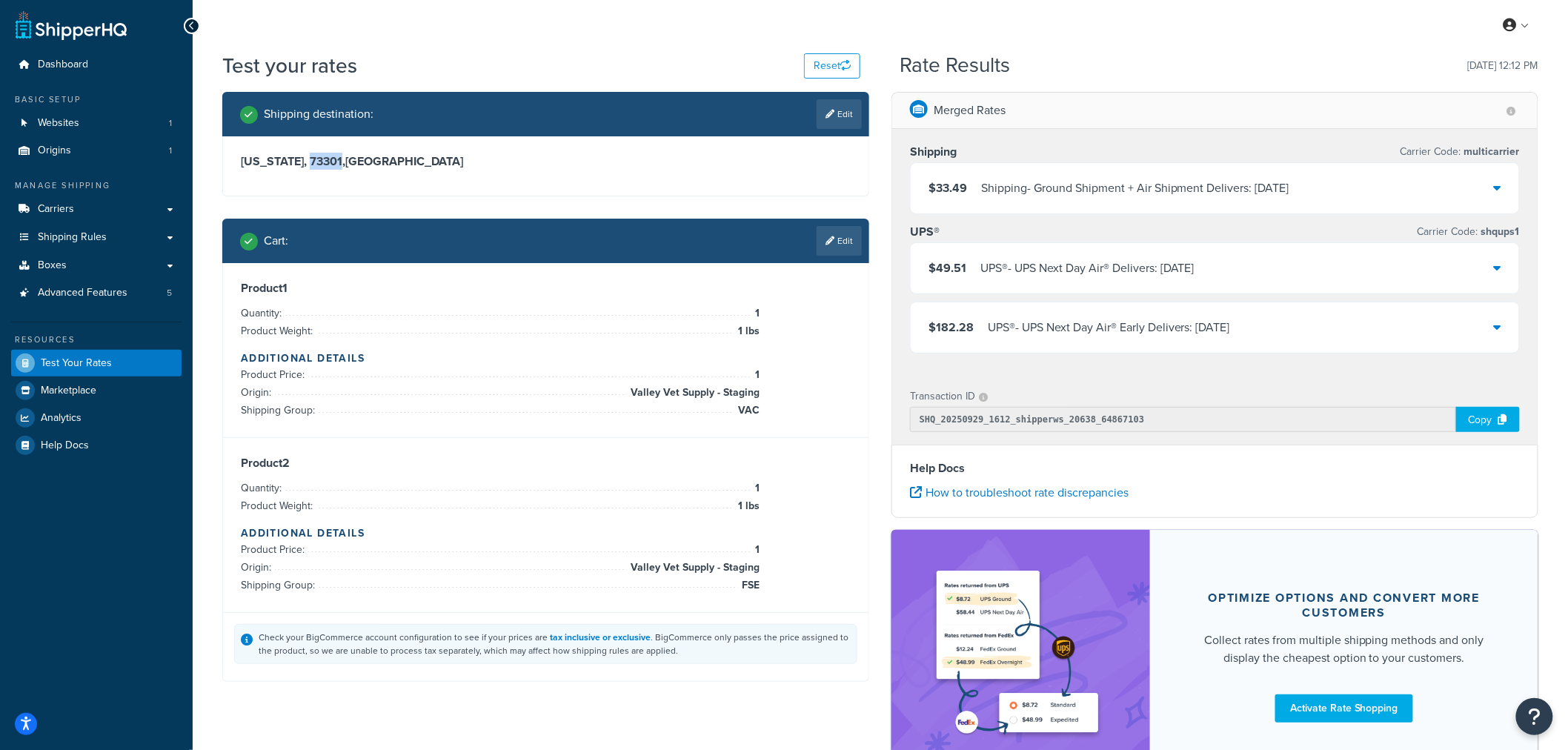
scroll to position [0, 0]
click at [858, 336] on div "Product 1 Quantity: 1 Product Weight: 1 lbs Additional Details Product Price: 1…" at bounding box center [546, 350] width 646 height 175
